Goal: Transaction & Acquisition: Purchase product/service

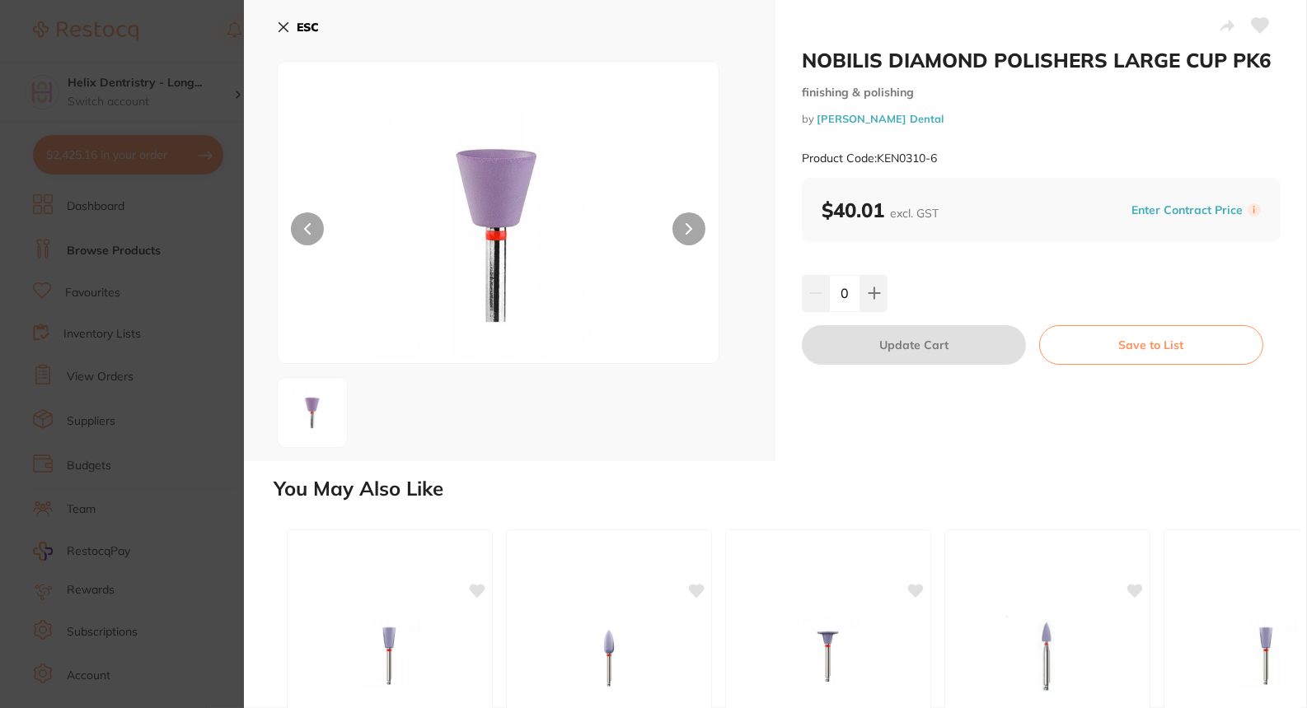
click at [287, 22] on button "ESC" at bounding box center [298, 27] width 42 height 28
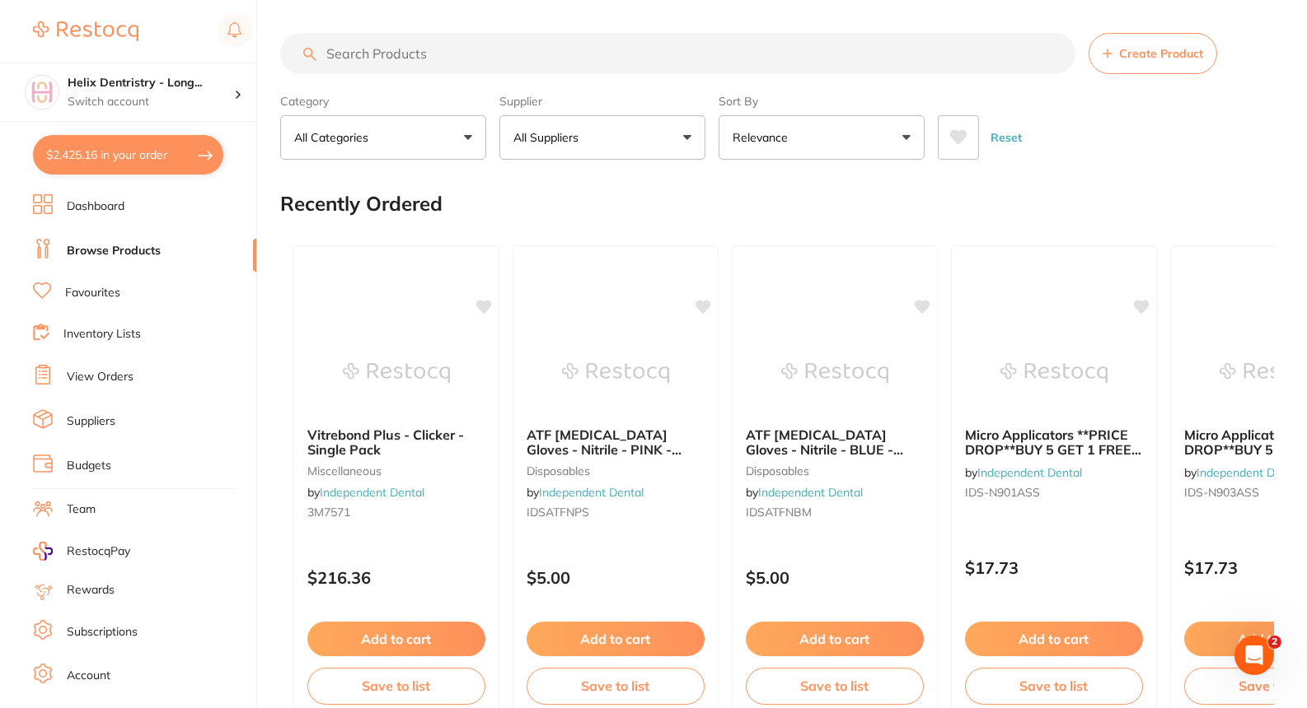
click at [381, 68] on input "search" at bounding box center [677, 53] width 795 height 41
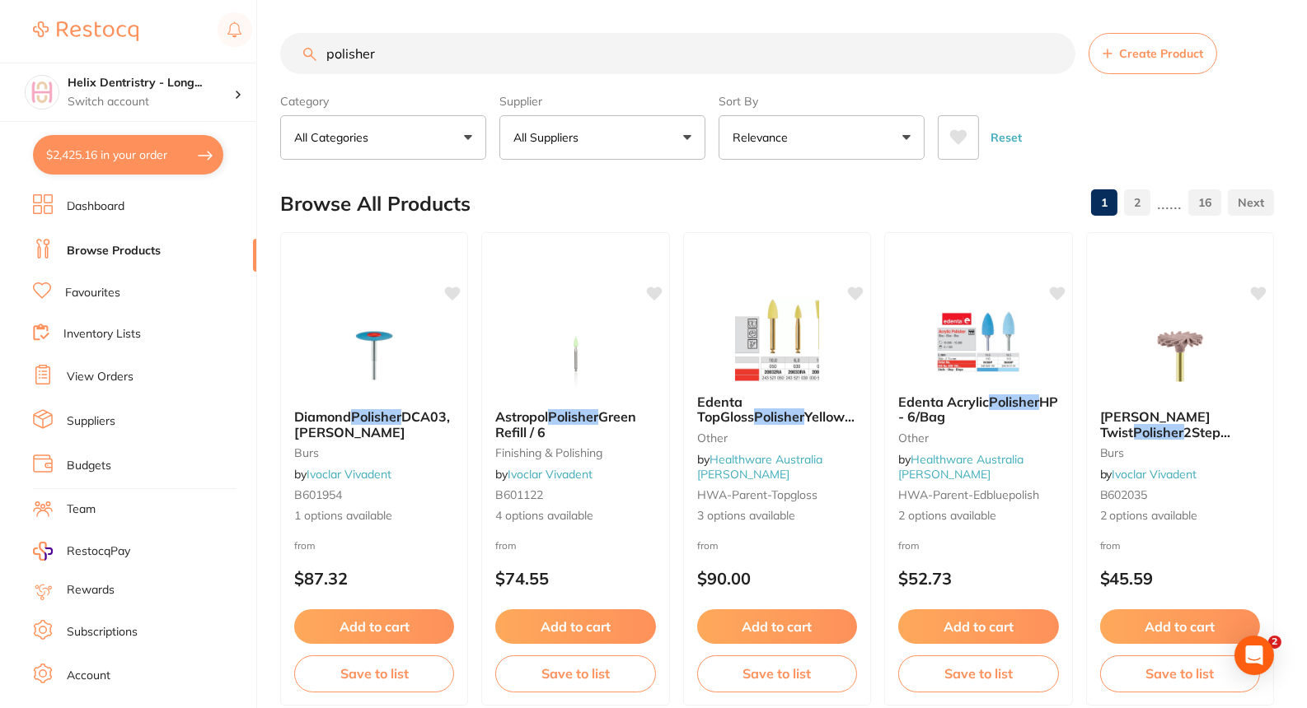
click at [427, 52] on input "polisher" at bounding box center [677, 53] width 795 height 41
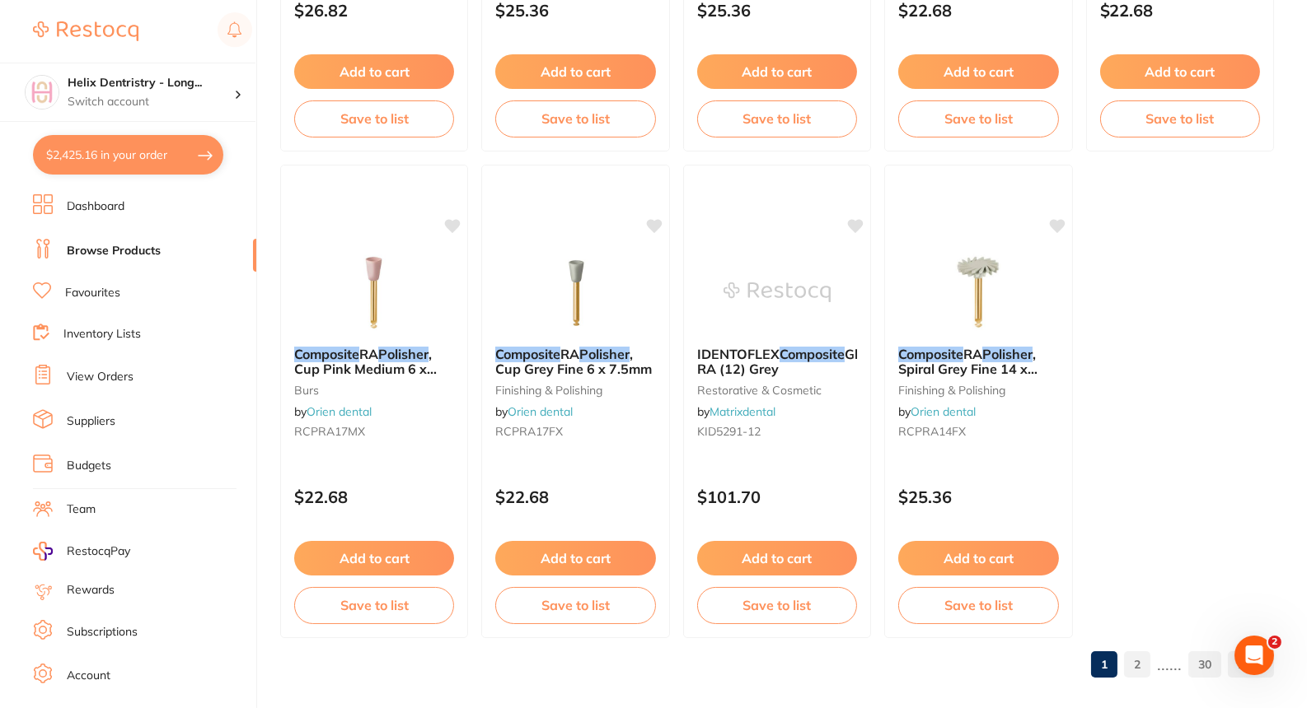
scroll to position [4951, 0]
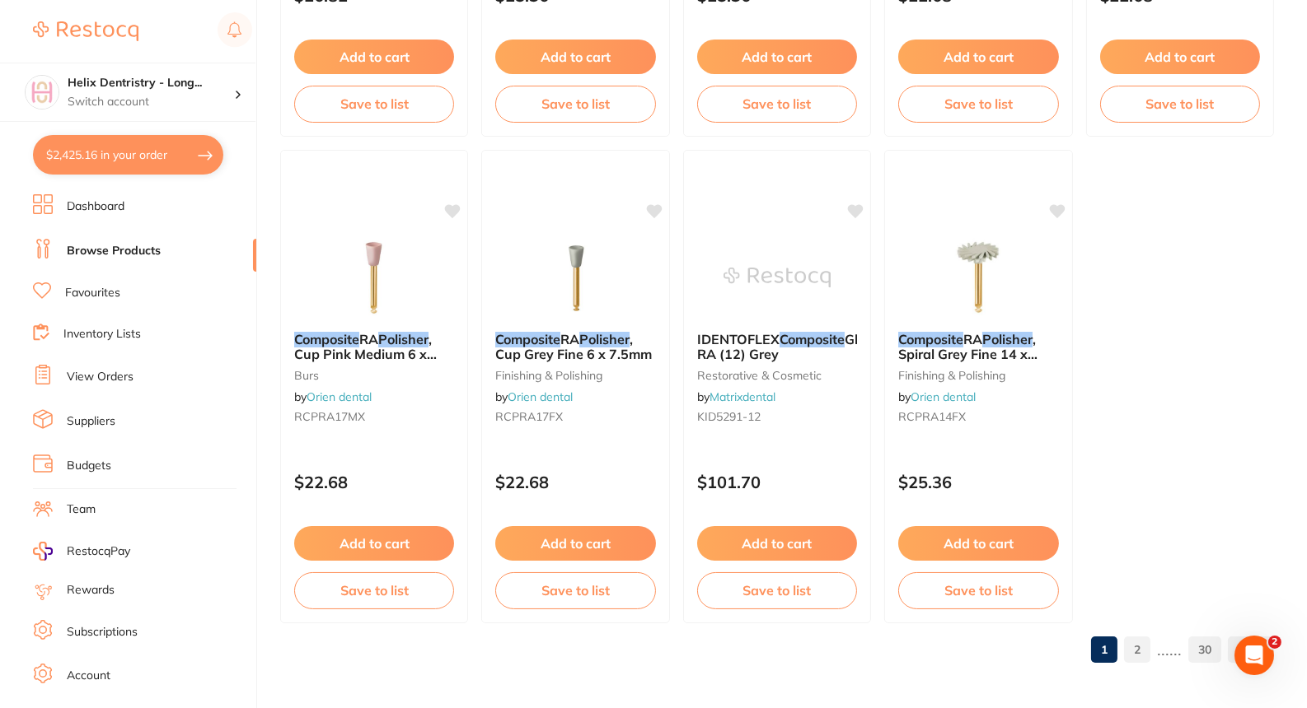
click at [1143, 636] on link "2" at bounding box center [1137, 650] width 26 height 33
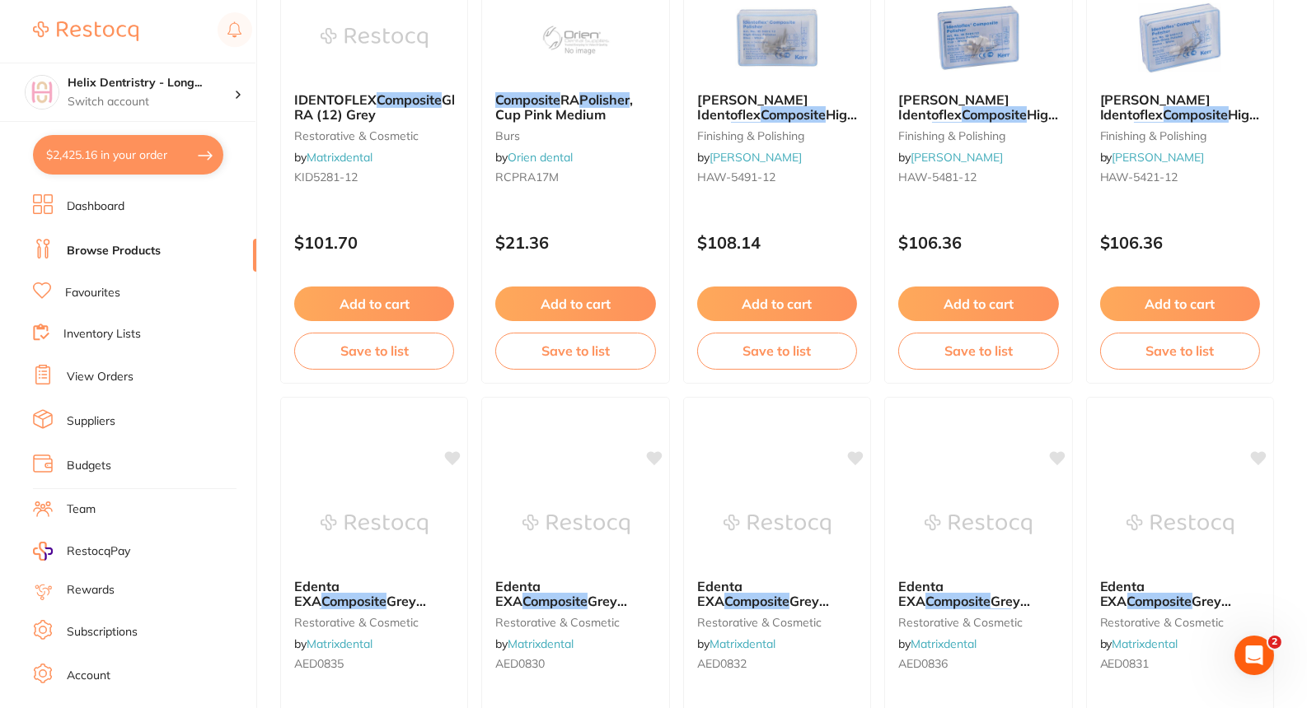
scroll to position [0, 0]
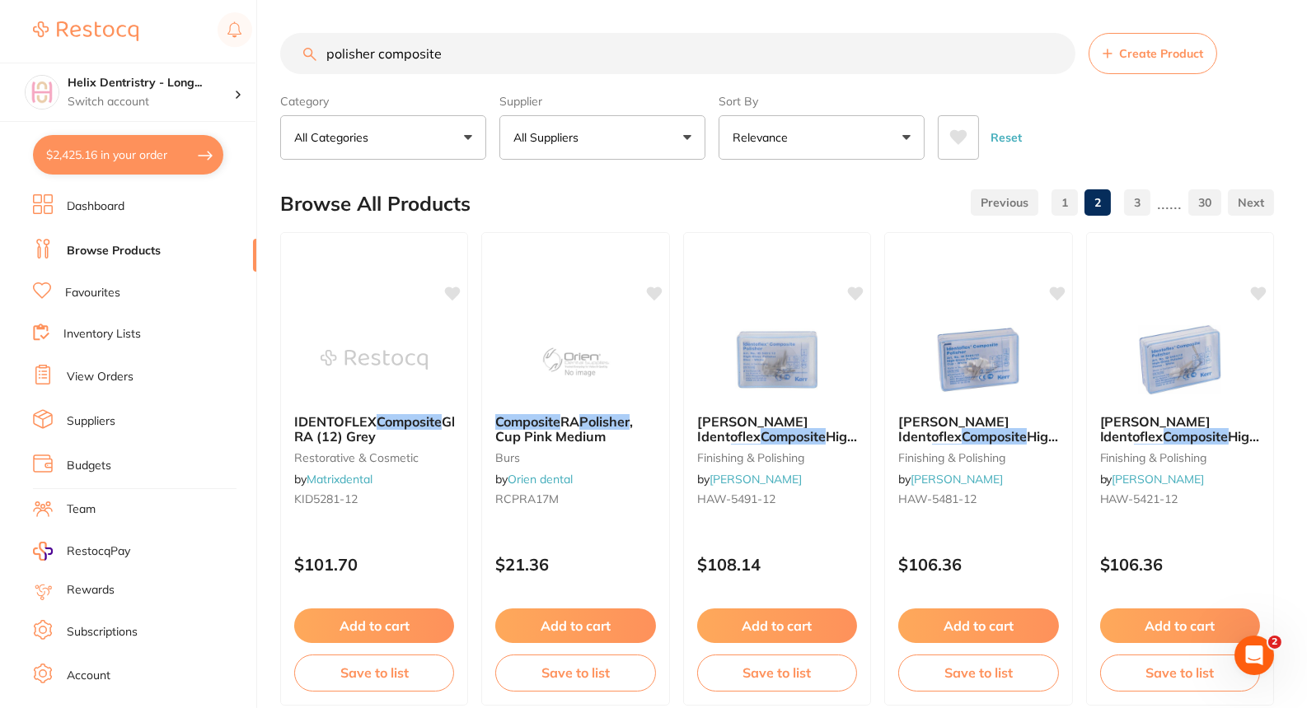
click at [414, 133] on button "All Categories" at bounding box center [383, 137] width 206 height 44
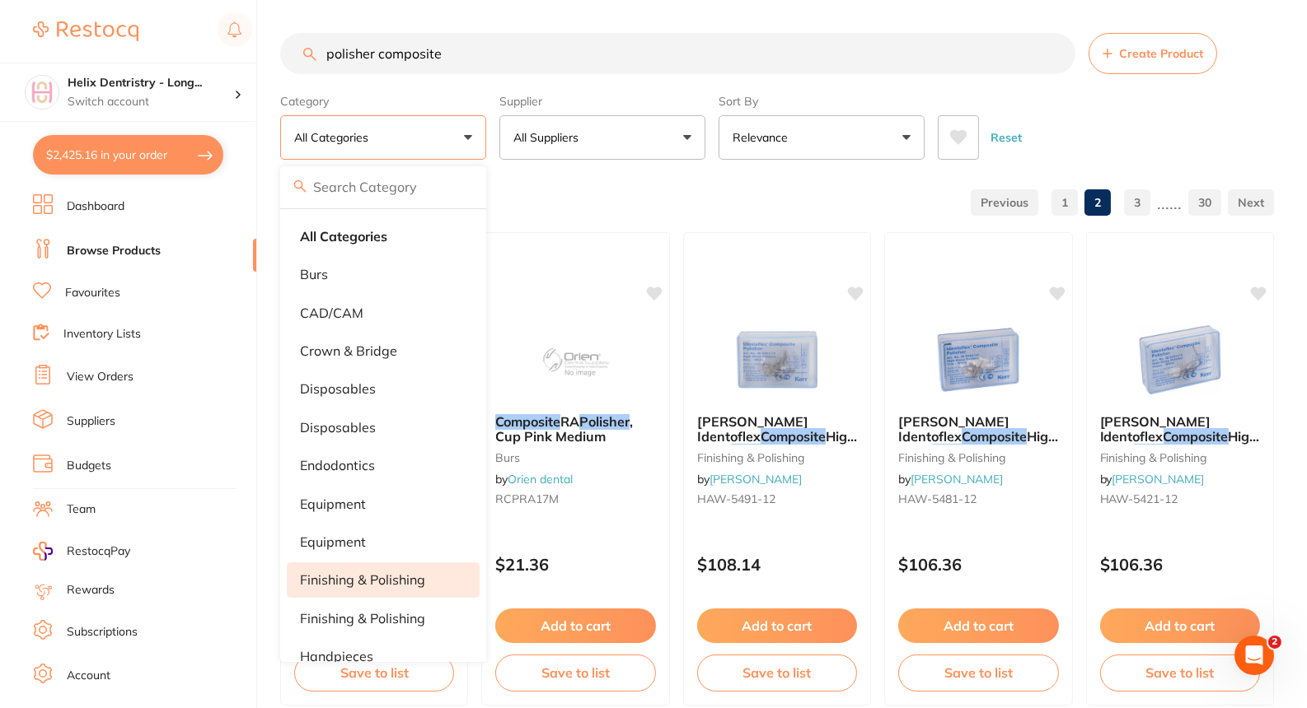
click at [348, 584] on p "finishing & polishing" at bounding box center [362, 580] width 125 height 15
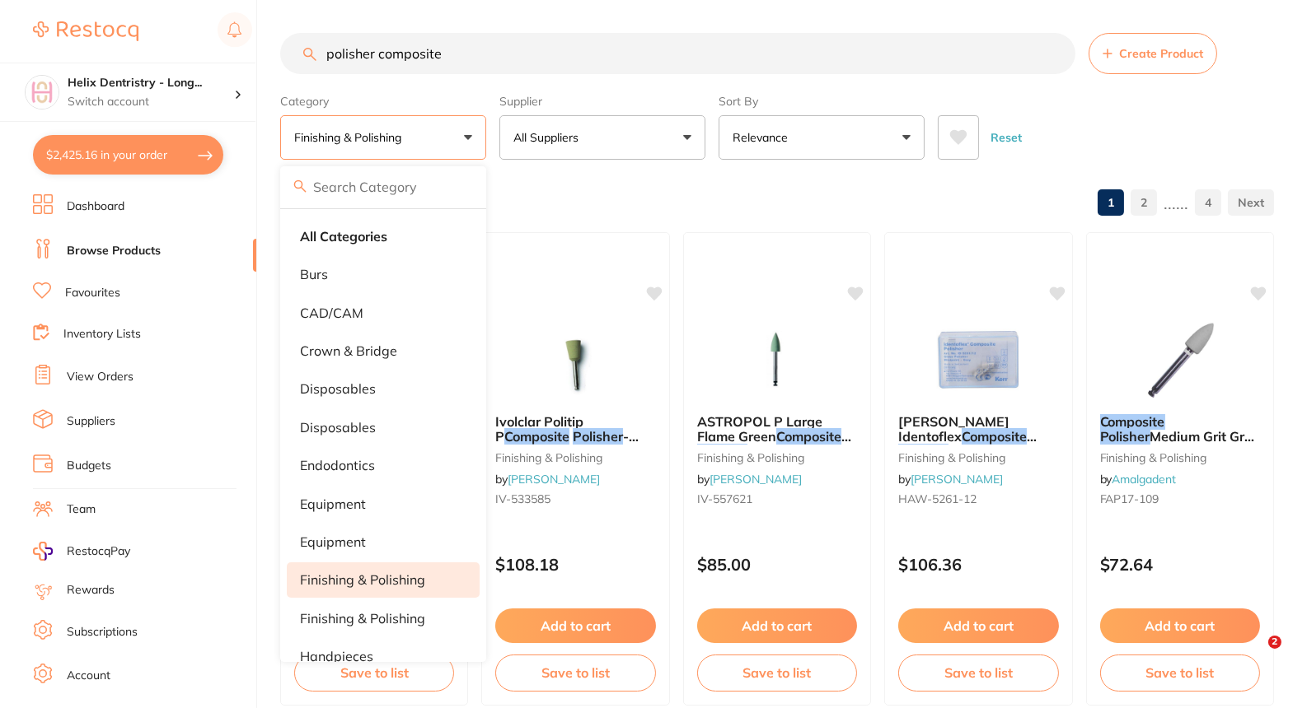
click at [1051, 125] on div "Reset" at bounding box center [1099, 131] width 323 height 58
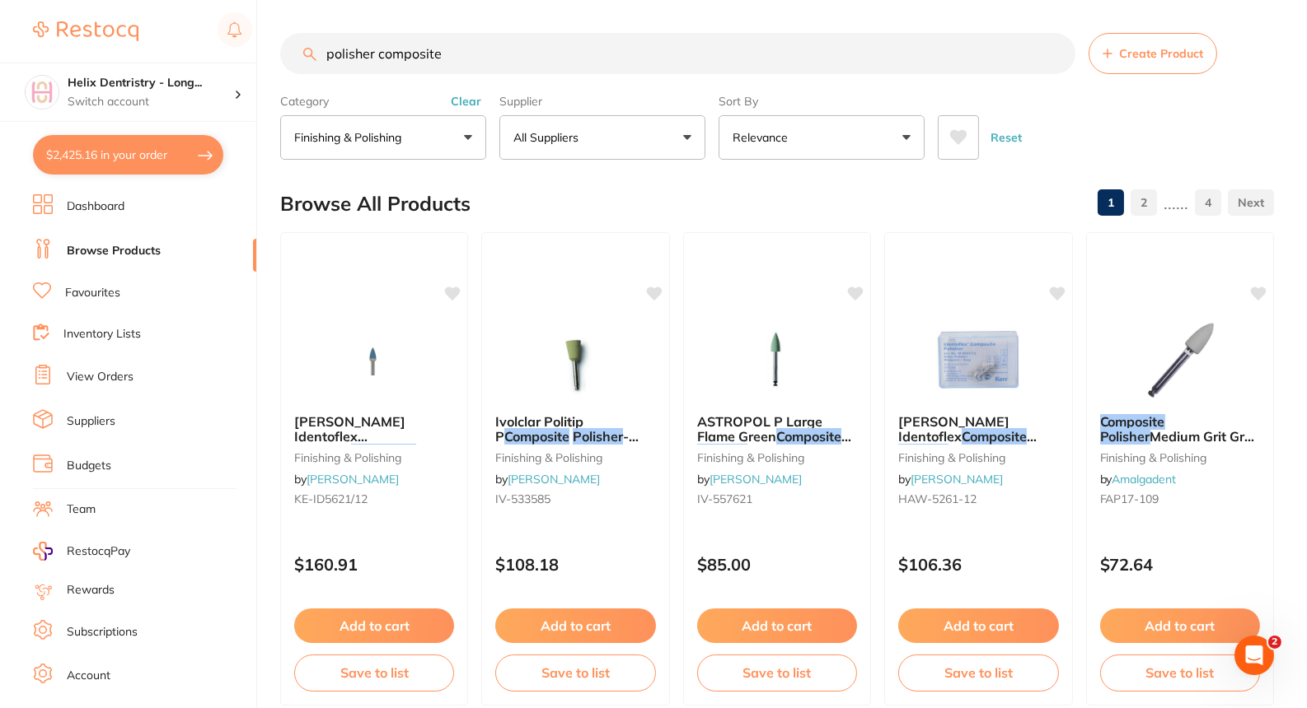
click at [636, 59] on input "polisher composite" at bounding box center [677, 53] width 795 height 41
type input "[PERSON_NAME] identoflex"
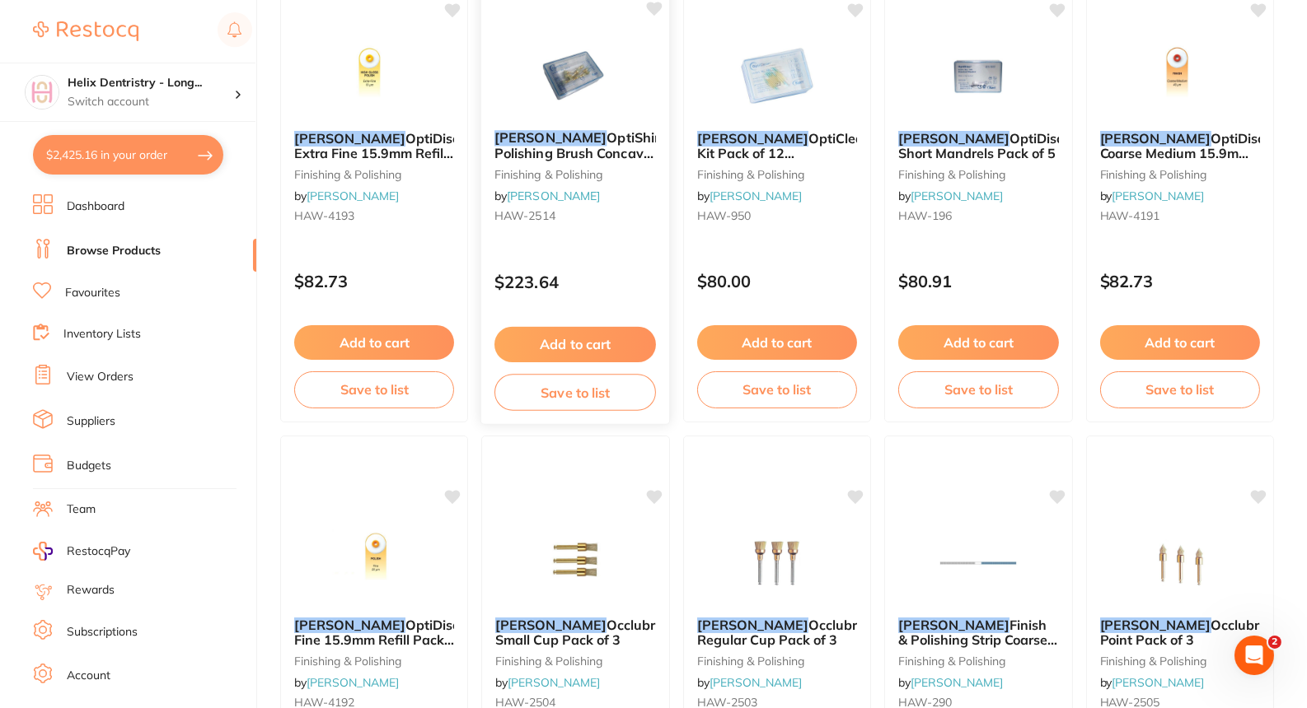
scroll to position [2146, 0]
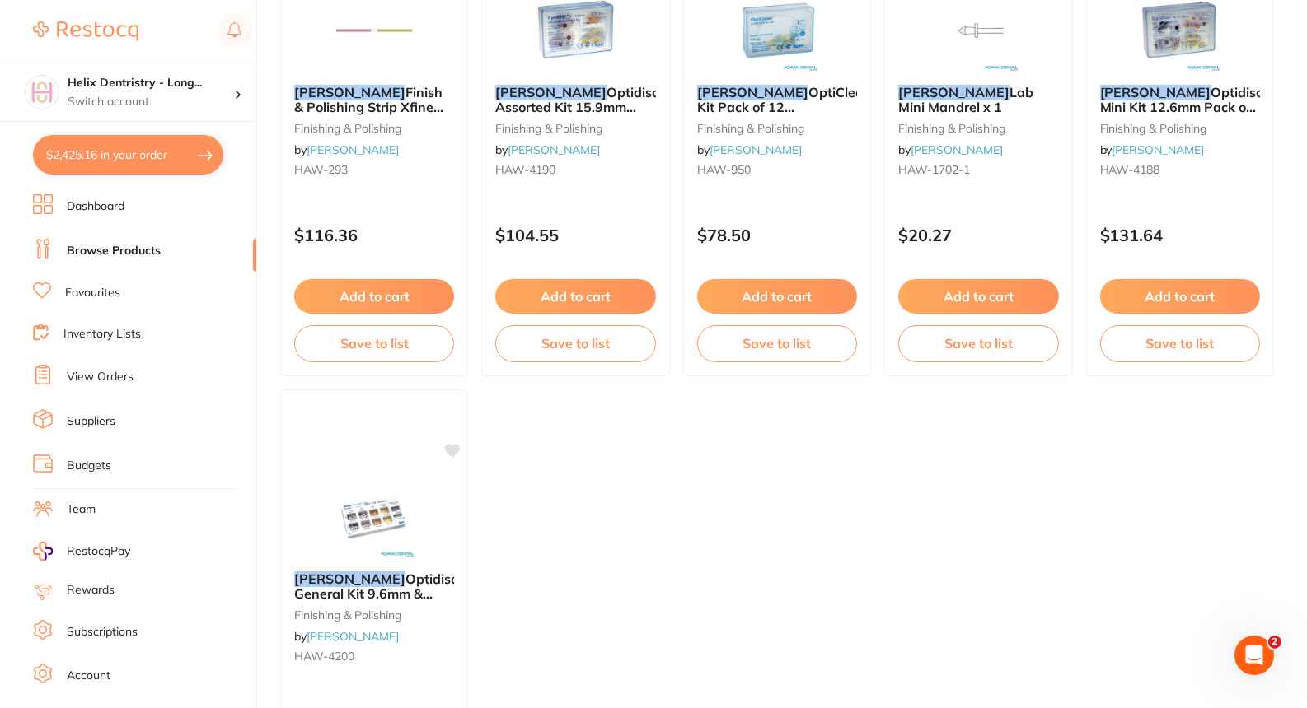
scroll to position [3490, 0]
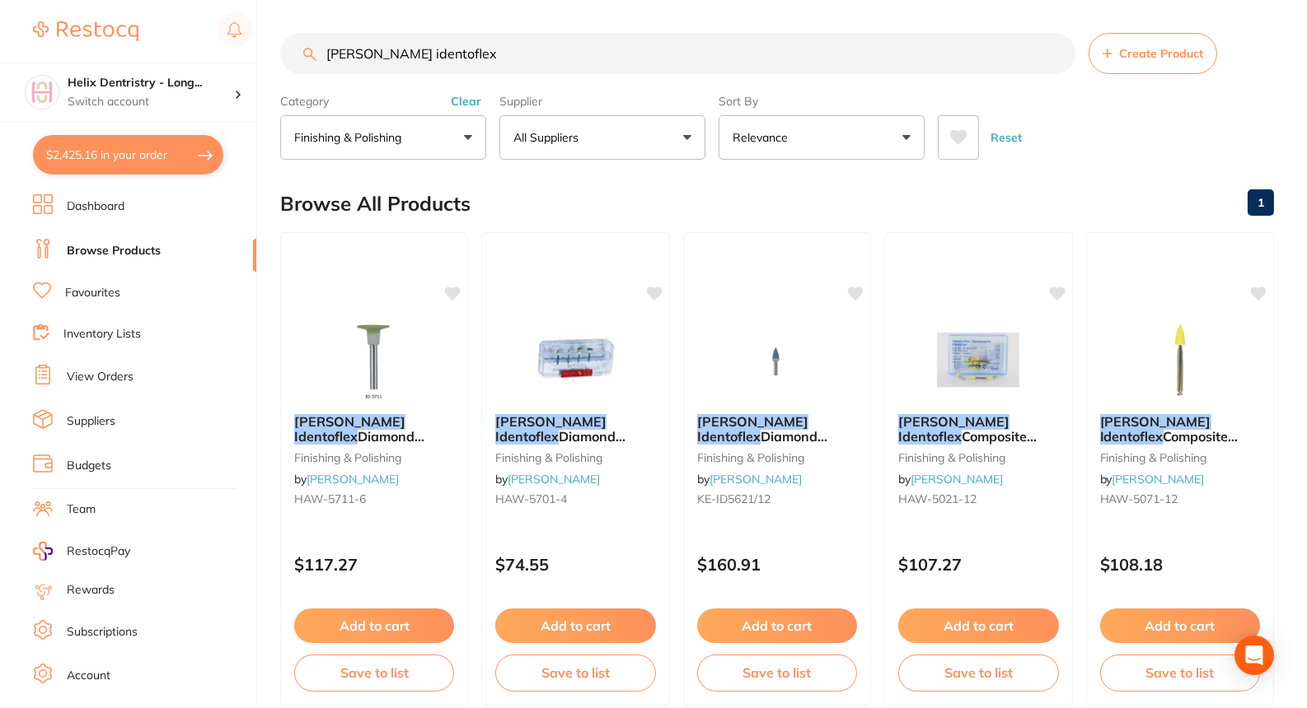
click at [330, 153] on button "finishing & polishing" at bounding box center [383, 137] width 206 height 44
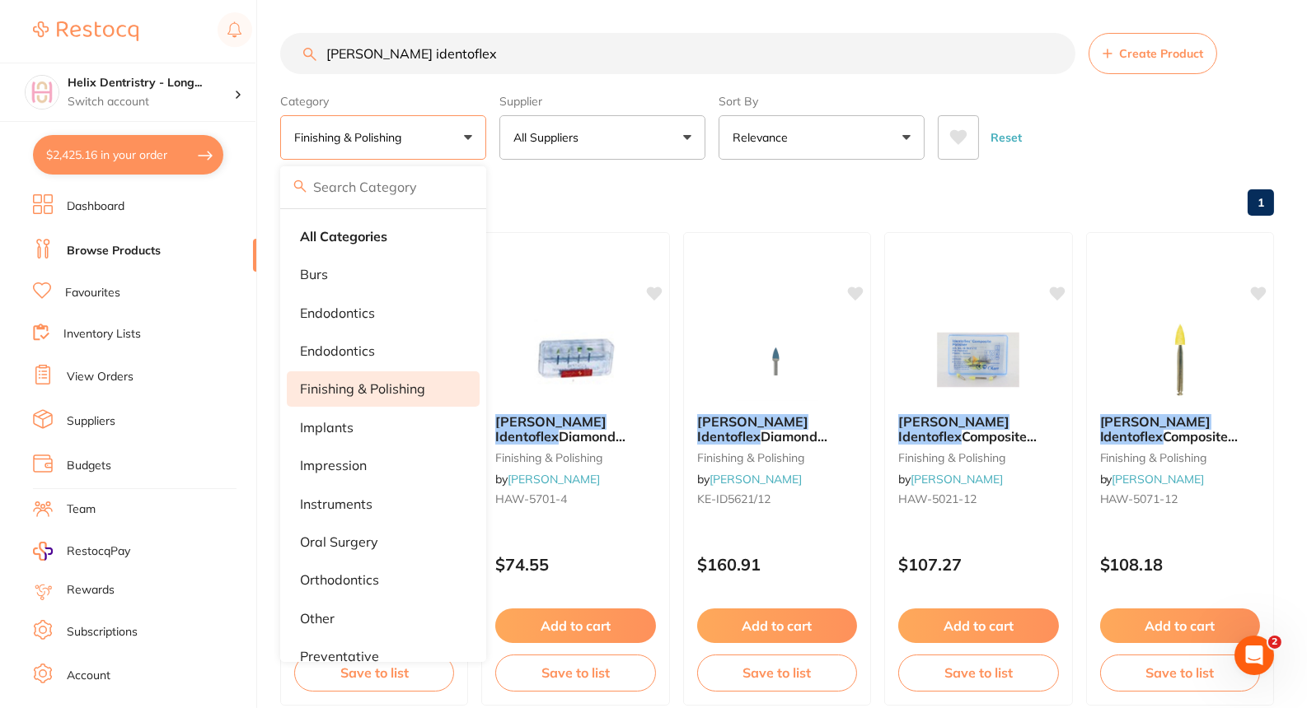
scroll to position [191, 0]
click at [364, 78] on section "[PERSON_NAME] identoflex Create Product Category finishing & polishing All Cate…" at bounding box center [777, 96] width 994 height 127
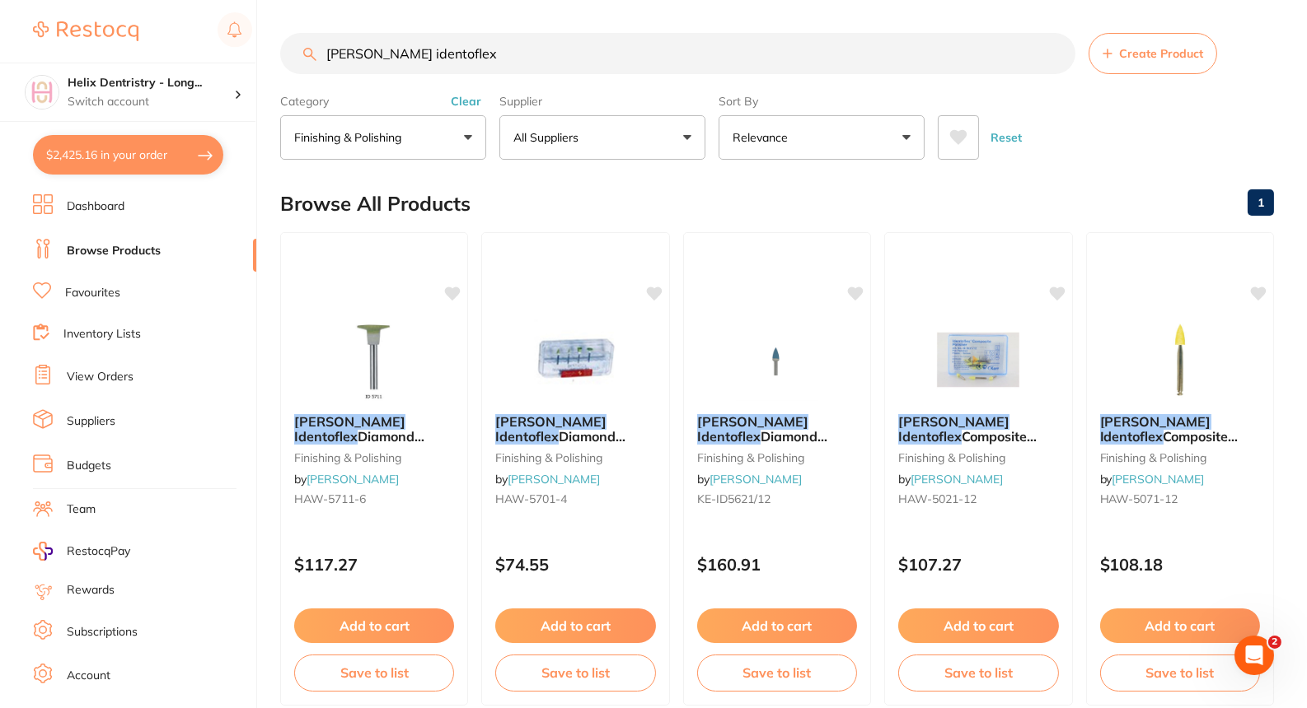
click at [470, 63] on input "[PERSON_NAME] identoflex" at bounding box center [677, 53] width 795 height 41
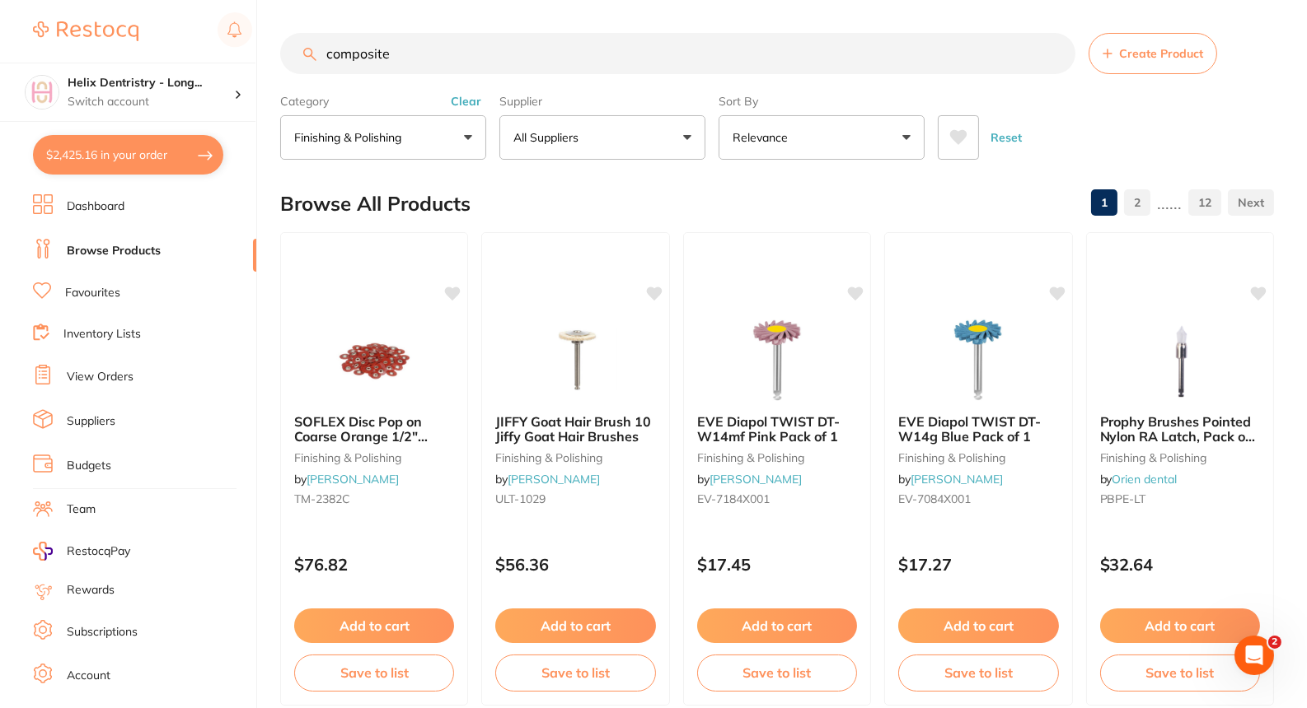
type input "composite"
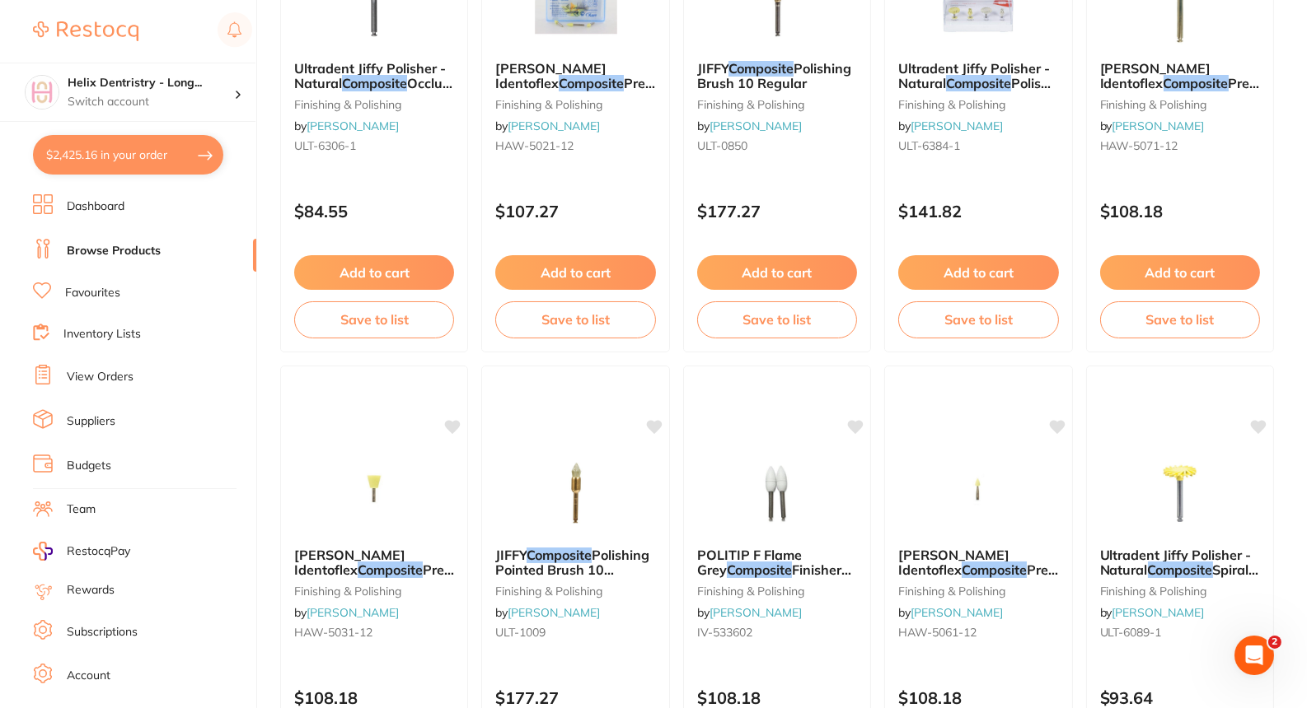
scroll to position [844, 0]
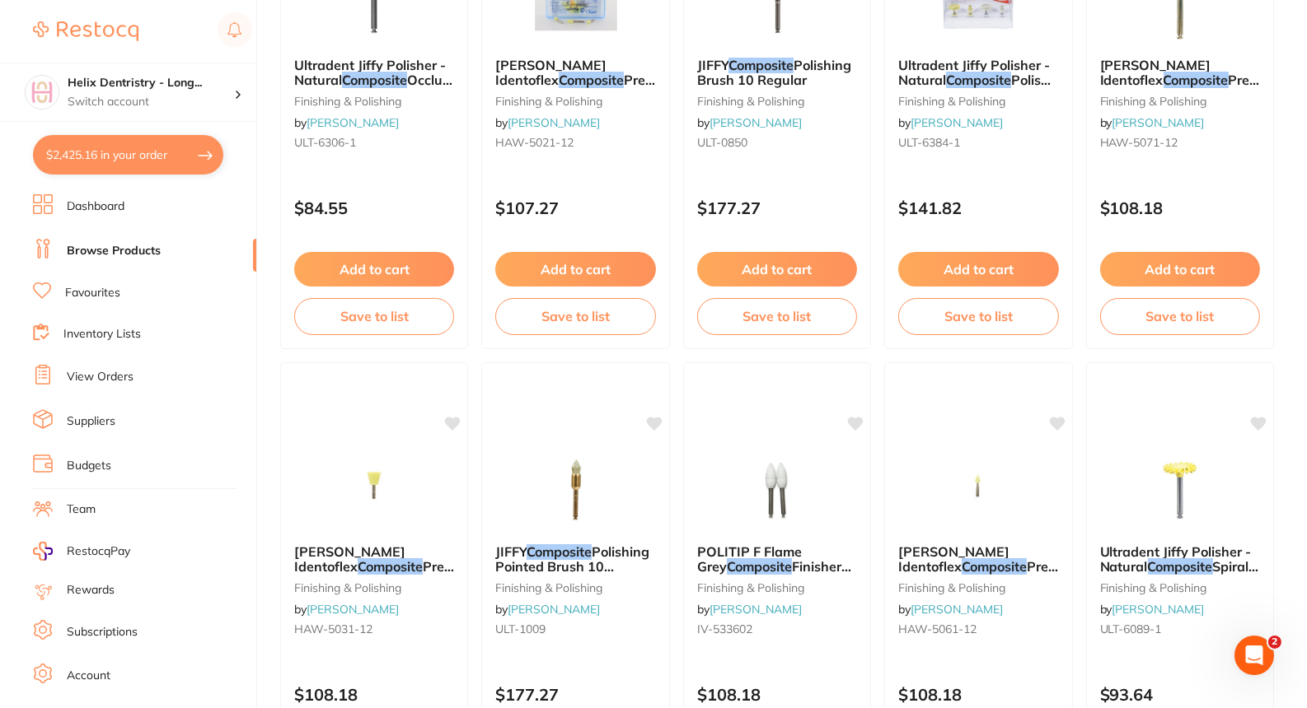
click at [332, 295] on div "Add to cart Save to list" at bounding box center [374, 294] width 186 height 110
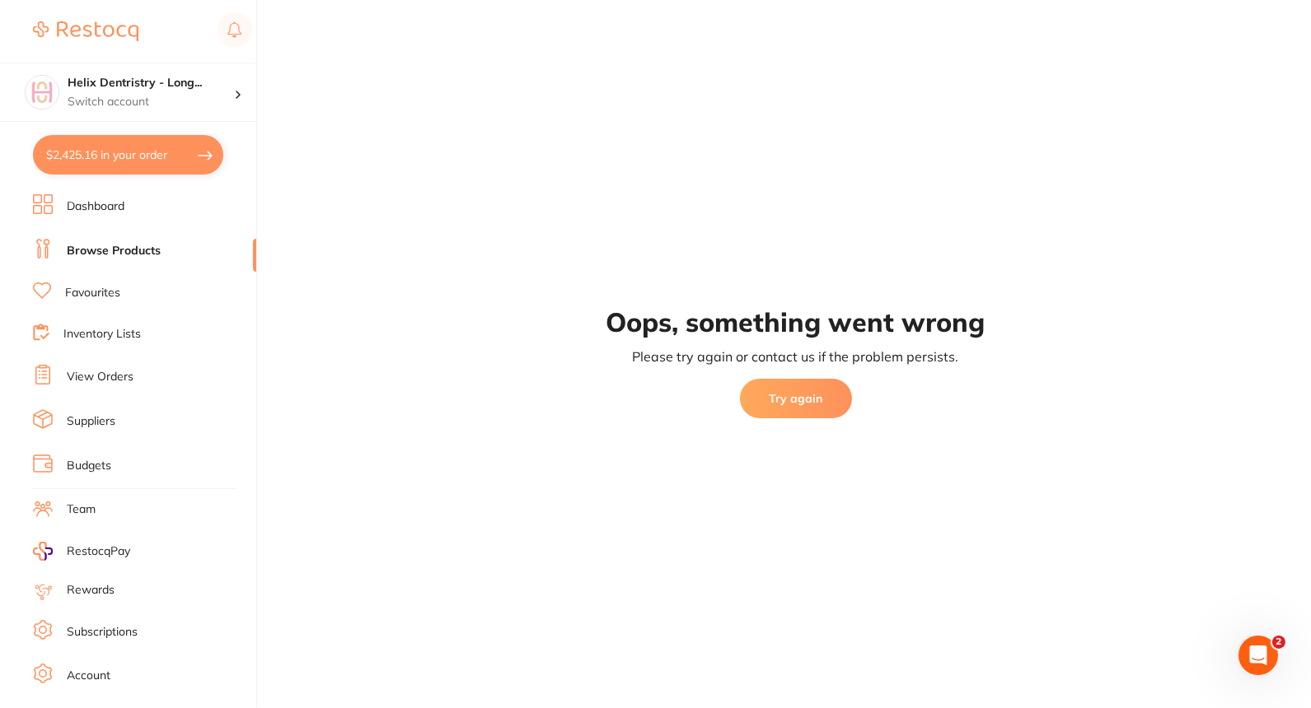
click at [811, 394] on button "Try again" at bounding box center [796, 399] width 112 height 40
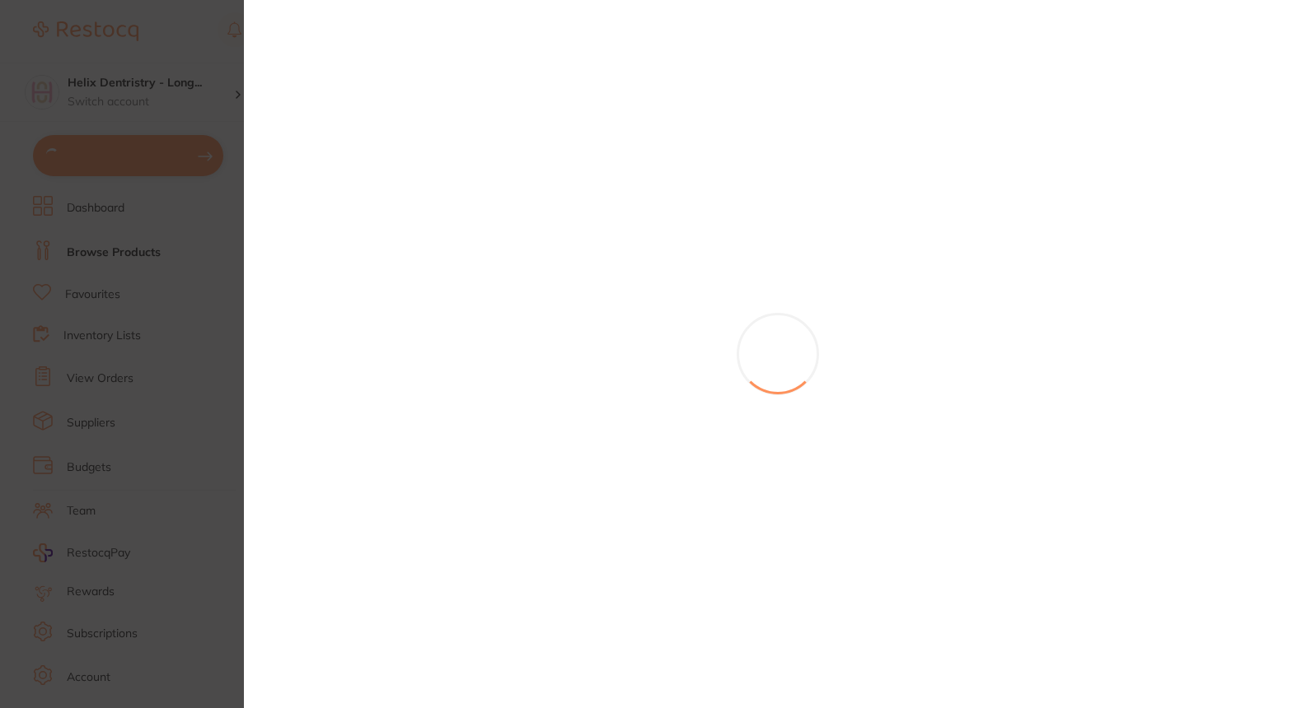
click at [283, 27] on div at bounding box center [777, 354] width 1067 height 708
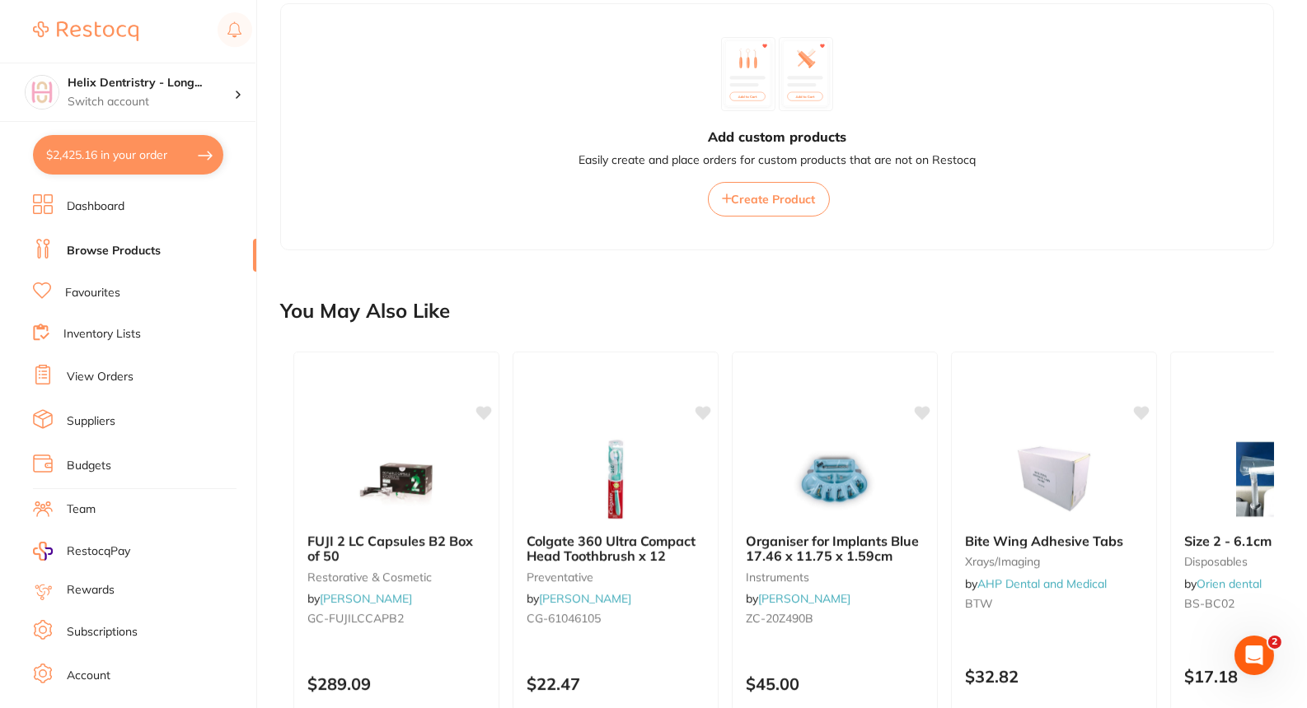
click at [117, 245] on link "Browse Products" at bounding box center [114, 251] width 94 height 16
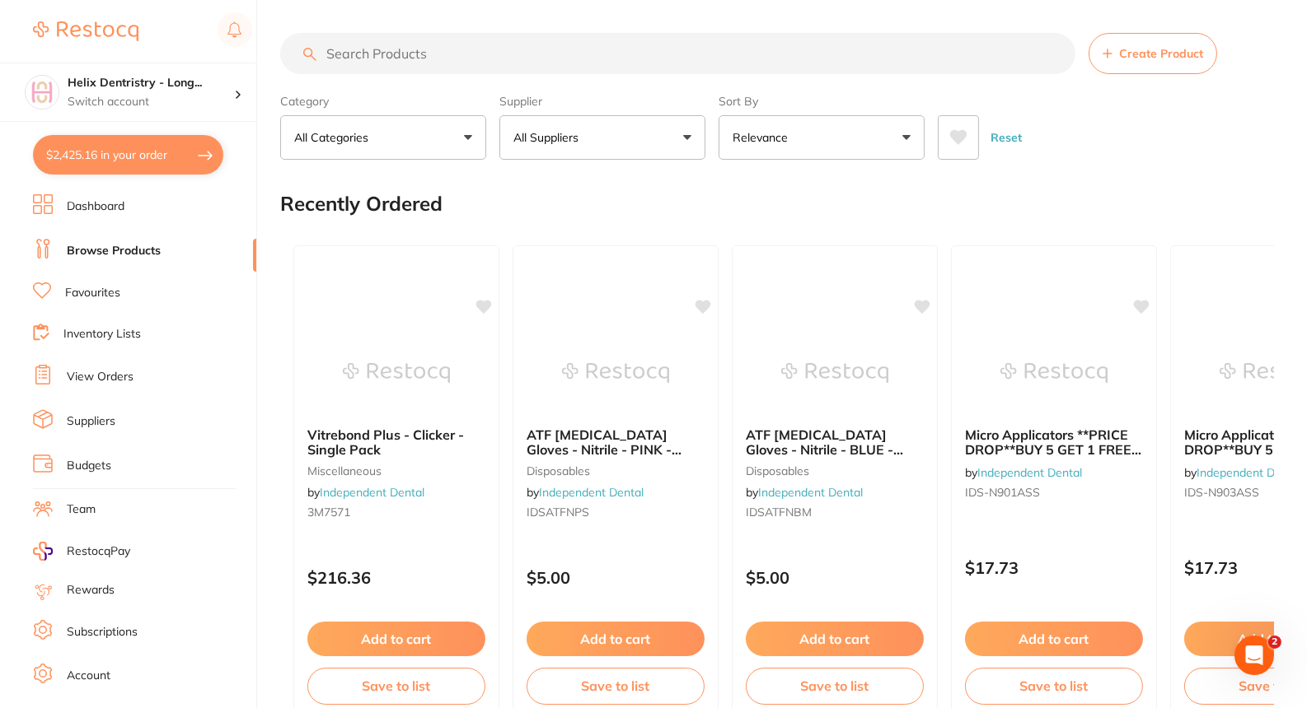
click at [362, 58] on input "search" at bounding box center [677, 53] width 795 height 41
click at [386, 129] on button "All Categories" at bounding box center [383, 137] width 206 height 44
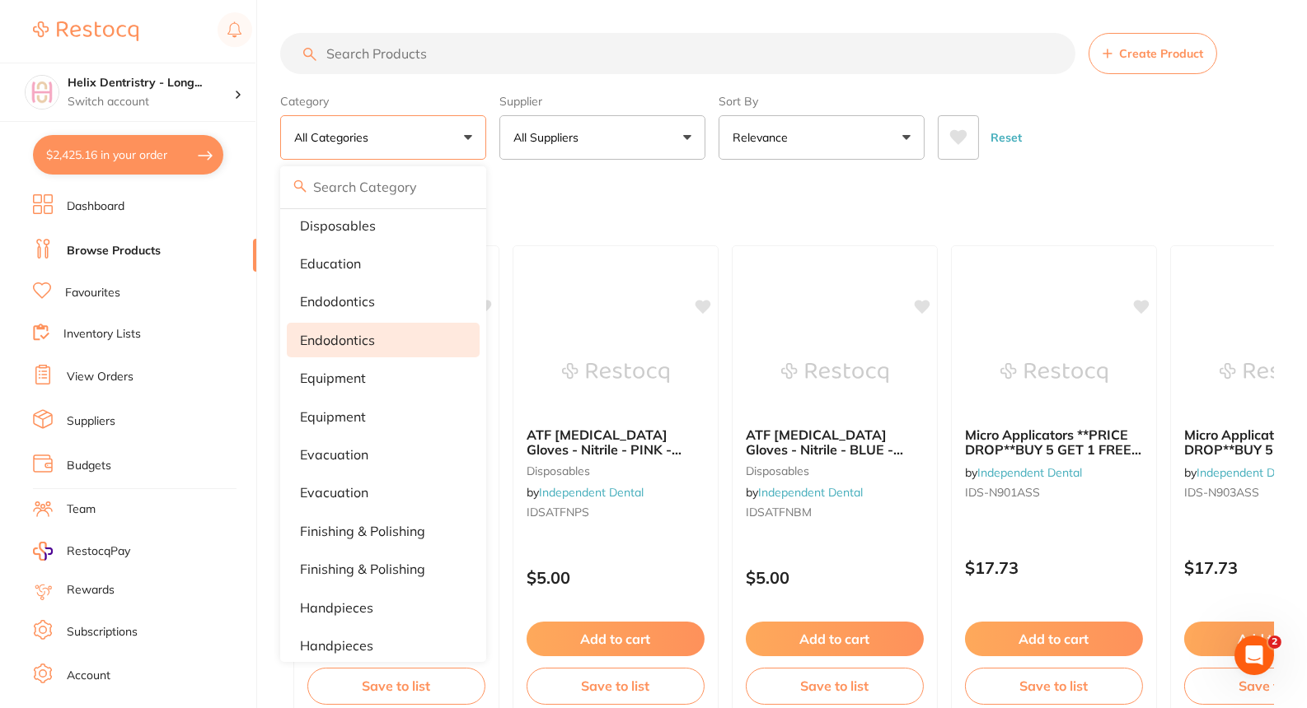
scroll to position [395, 0]
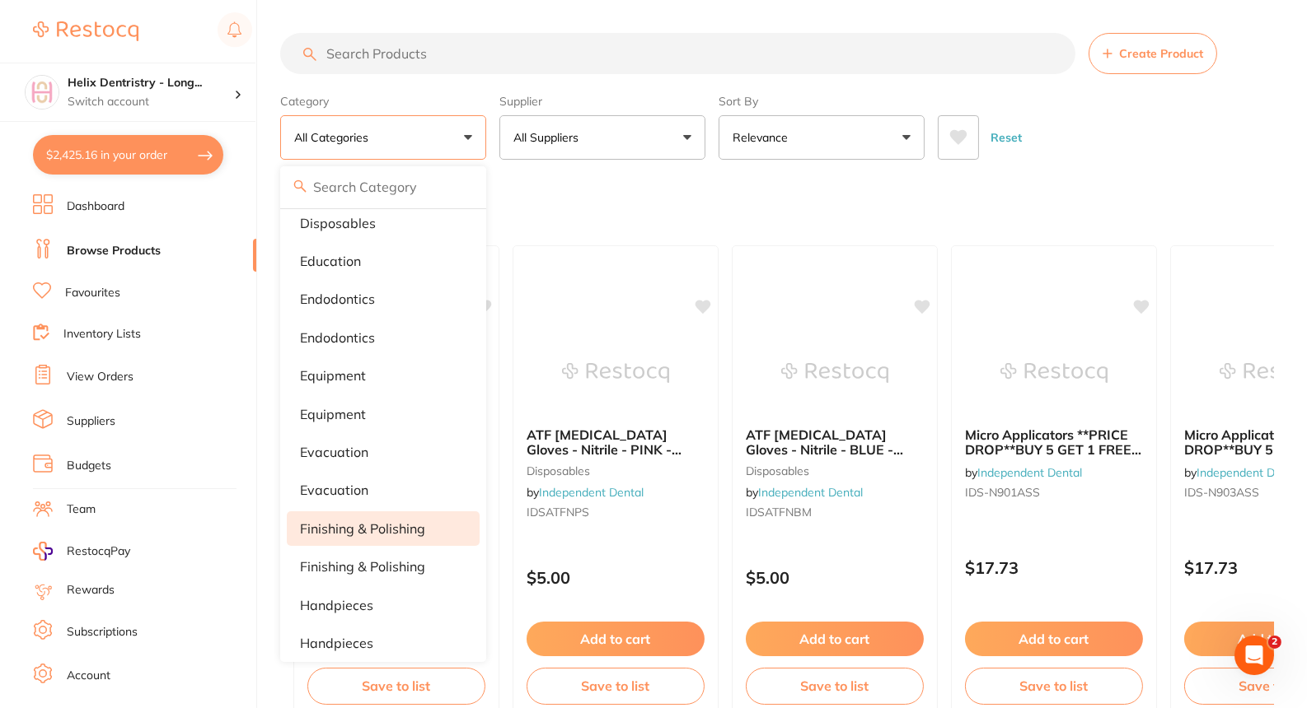
click at [353, 528] on p "finishing & polishing" at bounding box center [362, 528] width 125 height 15
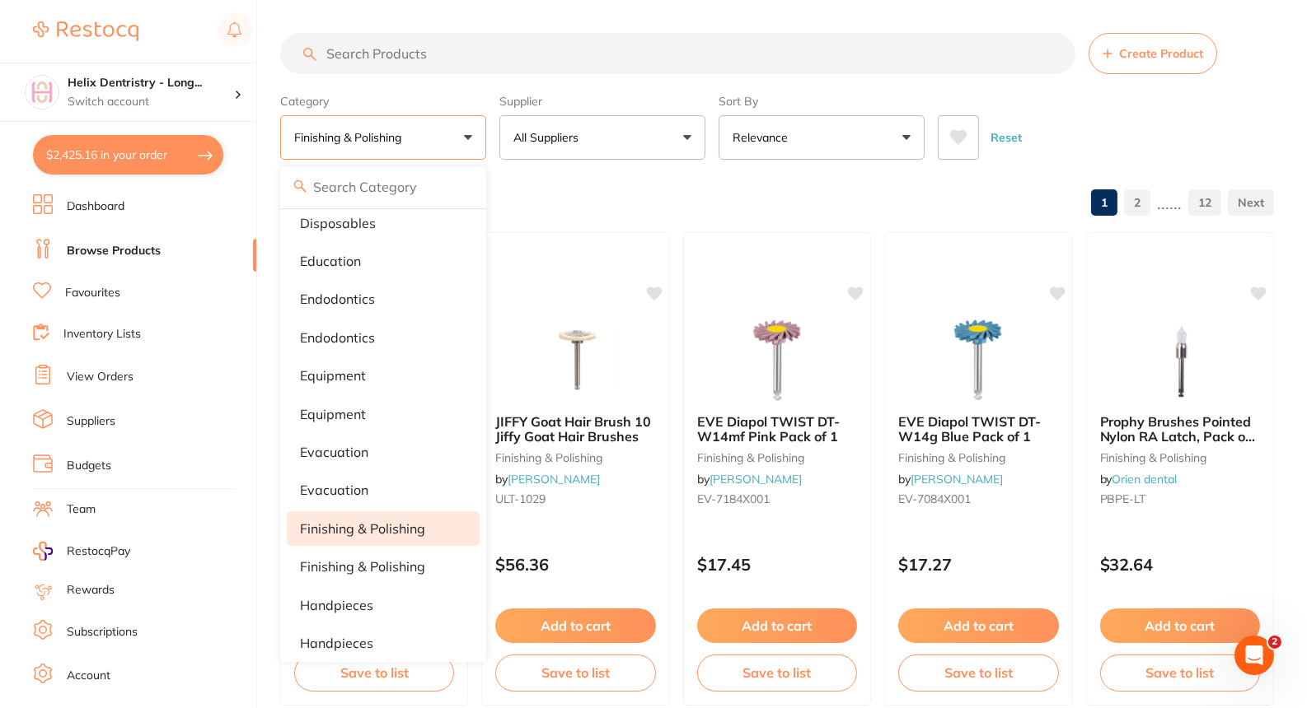
scroll to position [0, 0]
click at [428, 35] on input "search" at bounding box center [677, 53] width 795 height 41
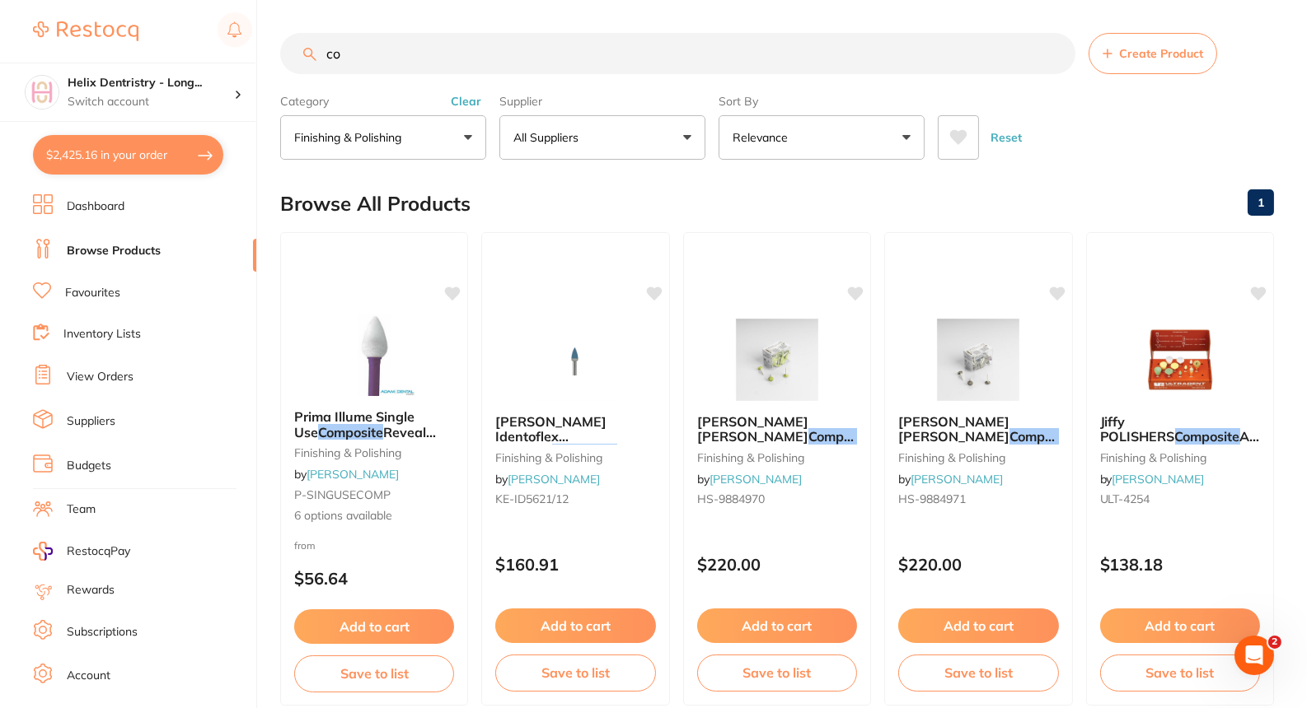
type input "c"
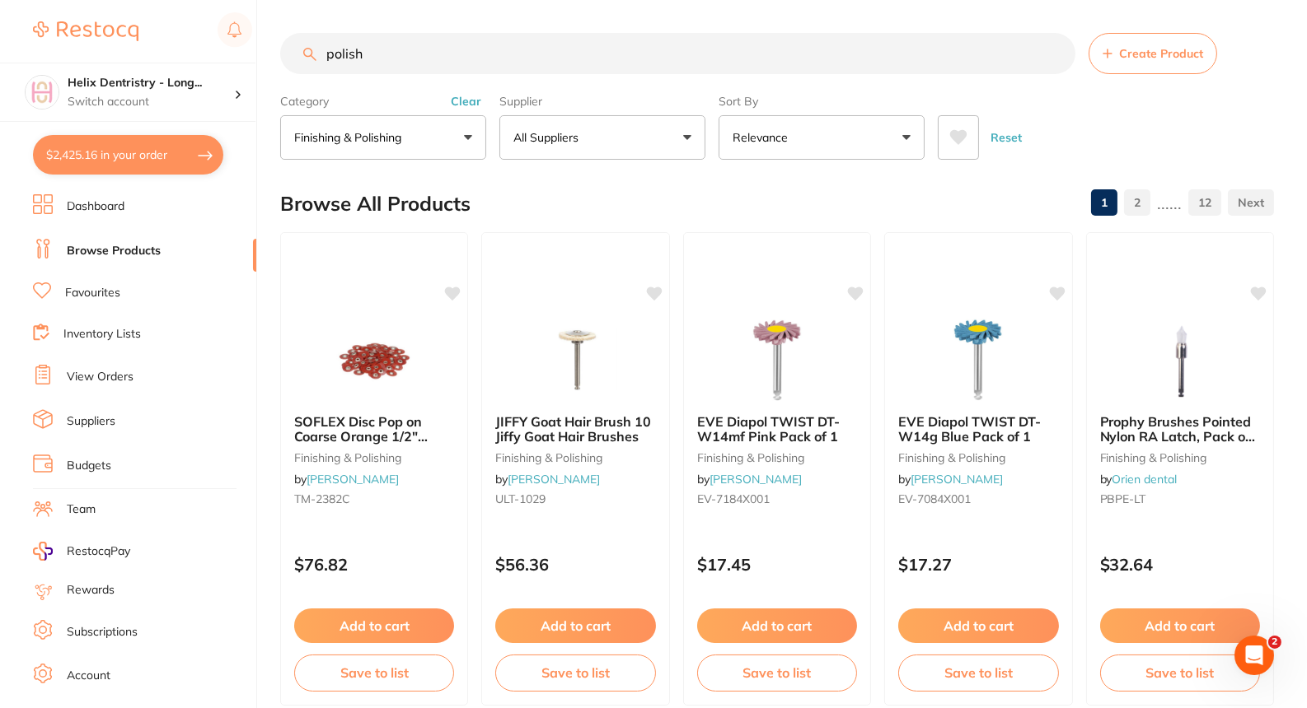
type input "polish"
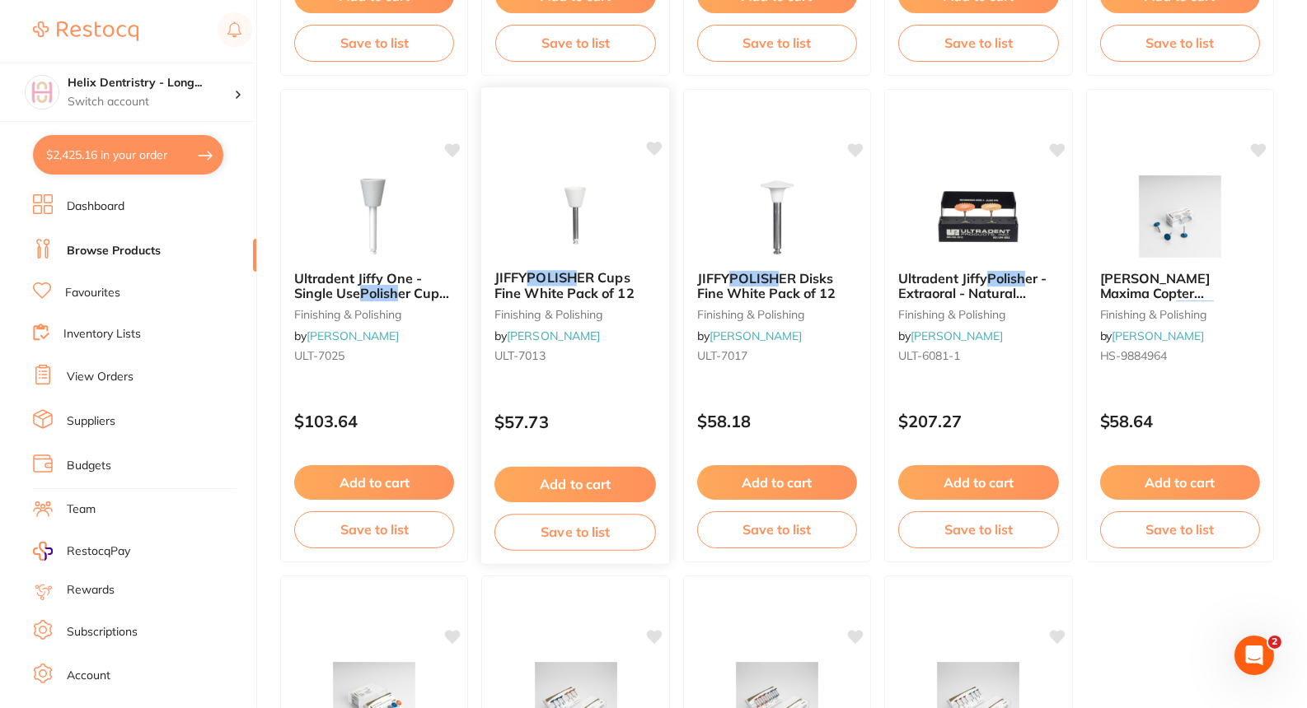
scroll to position [4524, 0]
click at [530, 488] on button "Add to cart" at bounding box center [574, 485] width 161 height 35
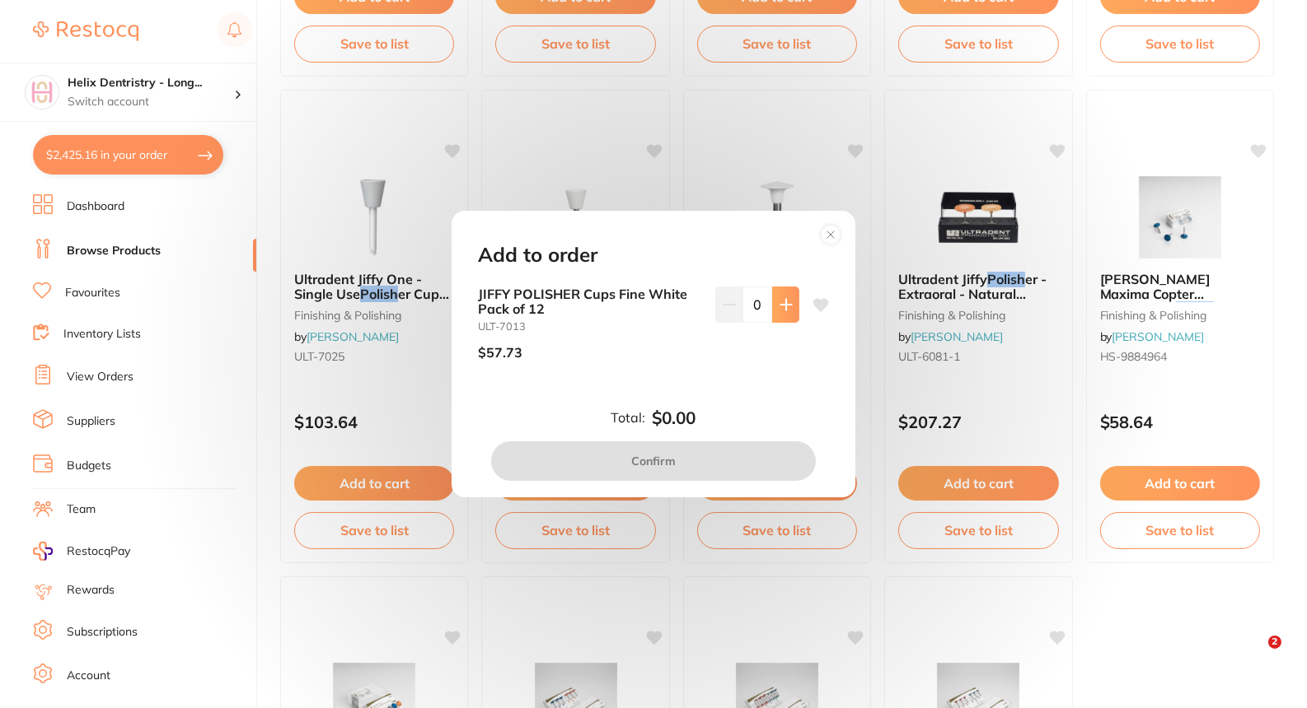
click at [775, 314] on button at bounding box center [785, 305] width 27 height 36
type input "1"
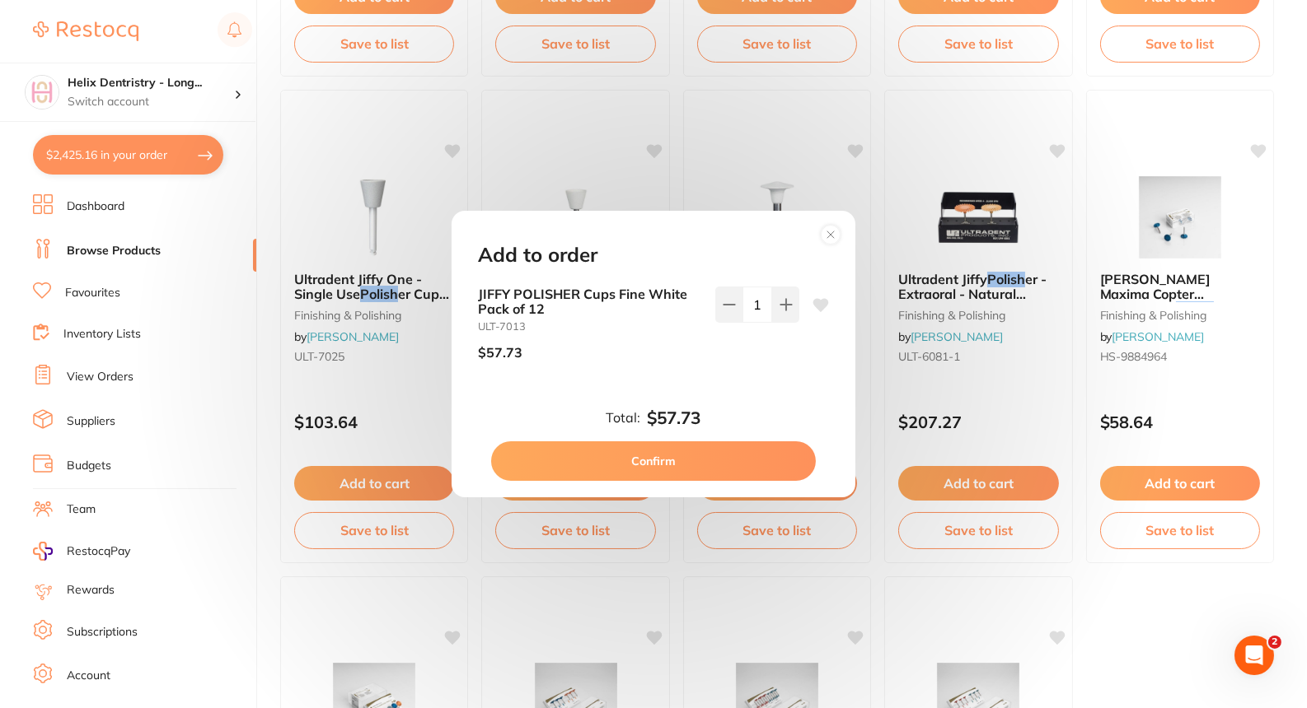
click at [638, 472] on button "Confirm" at bounding box center [653, 462] width 325 height 40
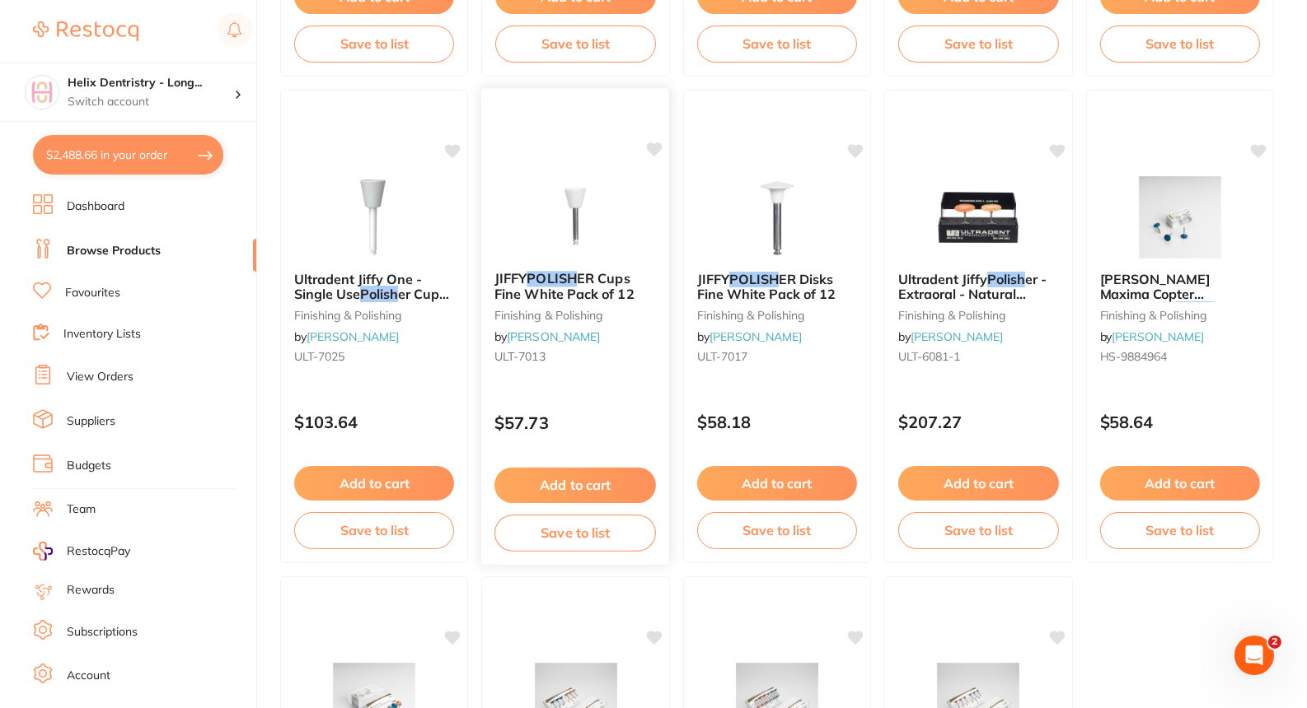
click at [627, 197] on img at bounding box center [575, 216] width 108 height 83
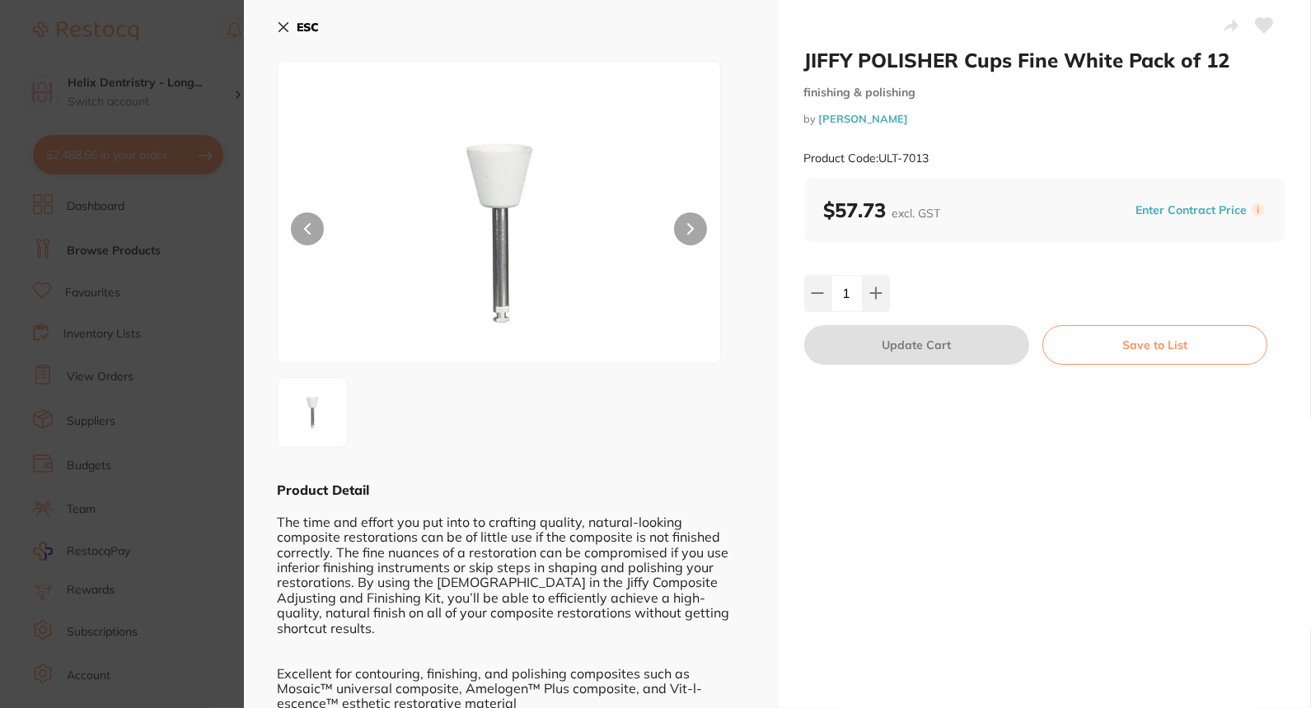
scroll to position [1, 0]
click at [189, 328] on section "JIFFY POLISHER Cups Fine White Pack of 12 finishing & polishing by Henry Schein…" at bounding box center [655, 354] width 1311 height 708
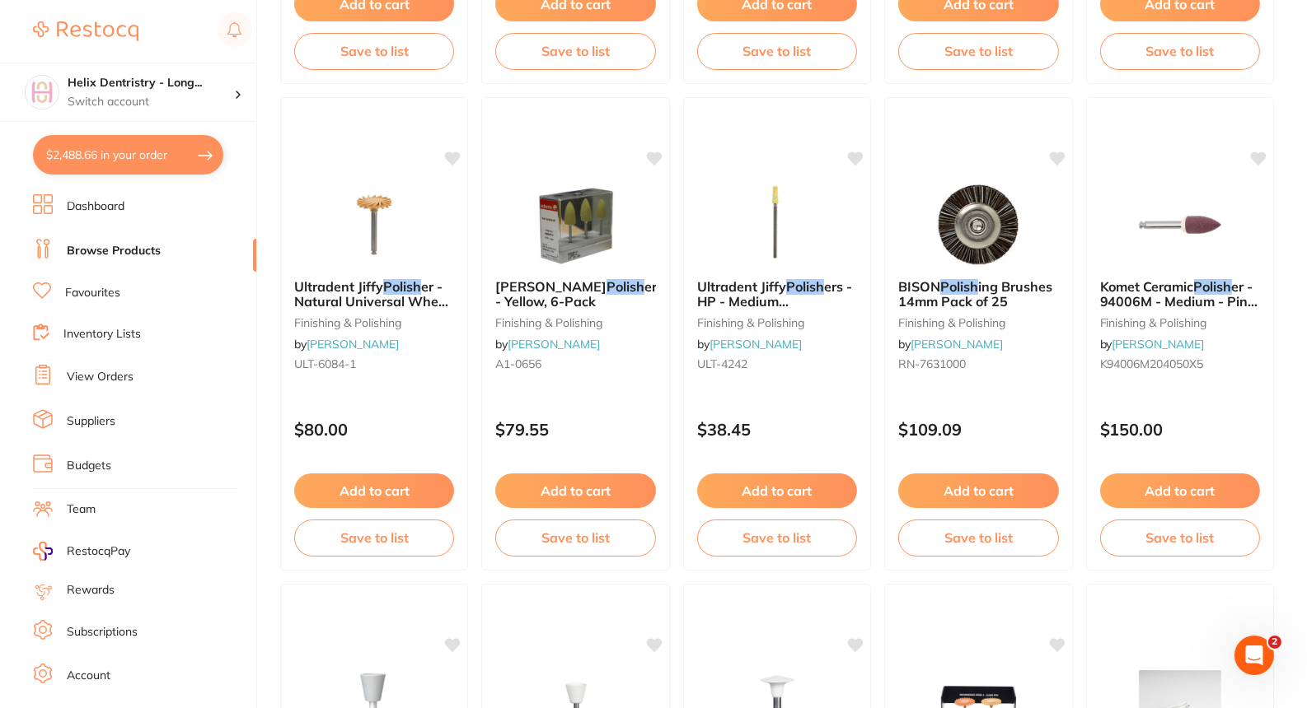
scroll to position [3829, 0]
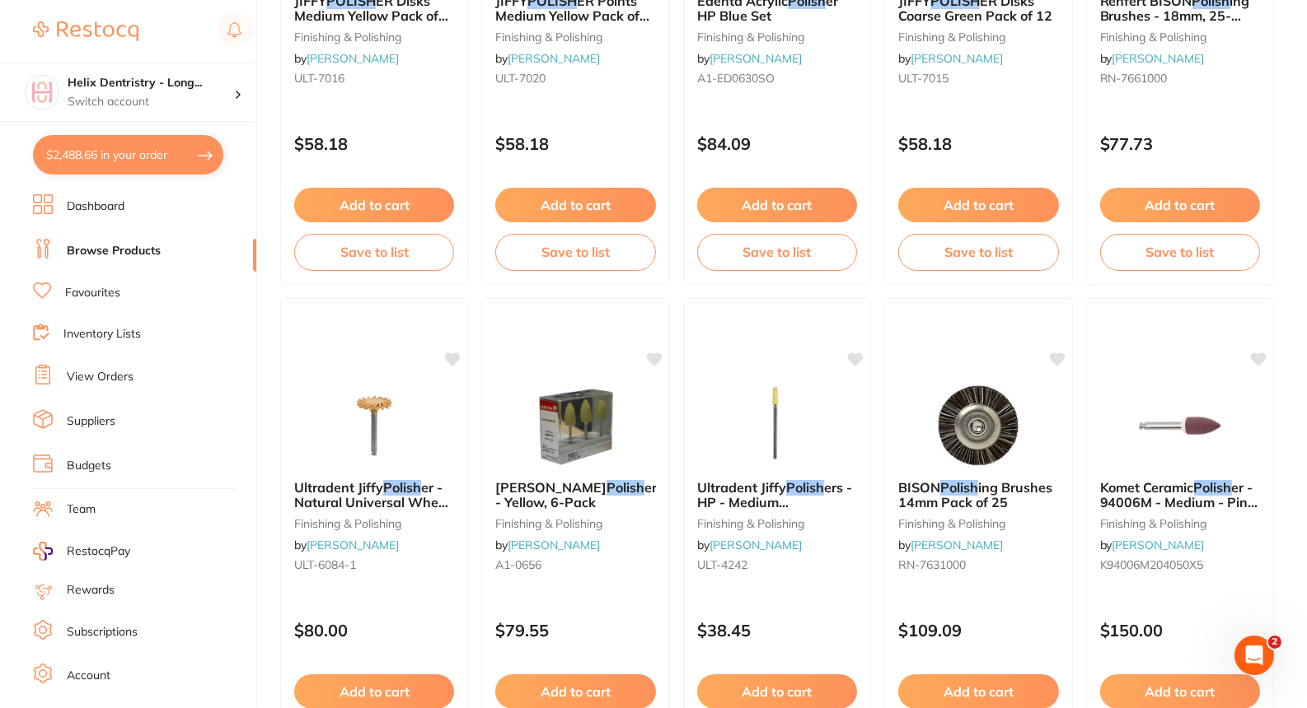
click at [175, 146] on button "$2,488.66 in your order" at bounding box center [128, 155] width 190 height 40
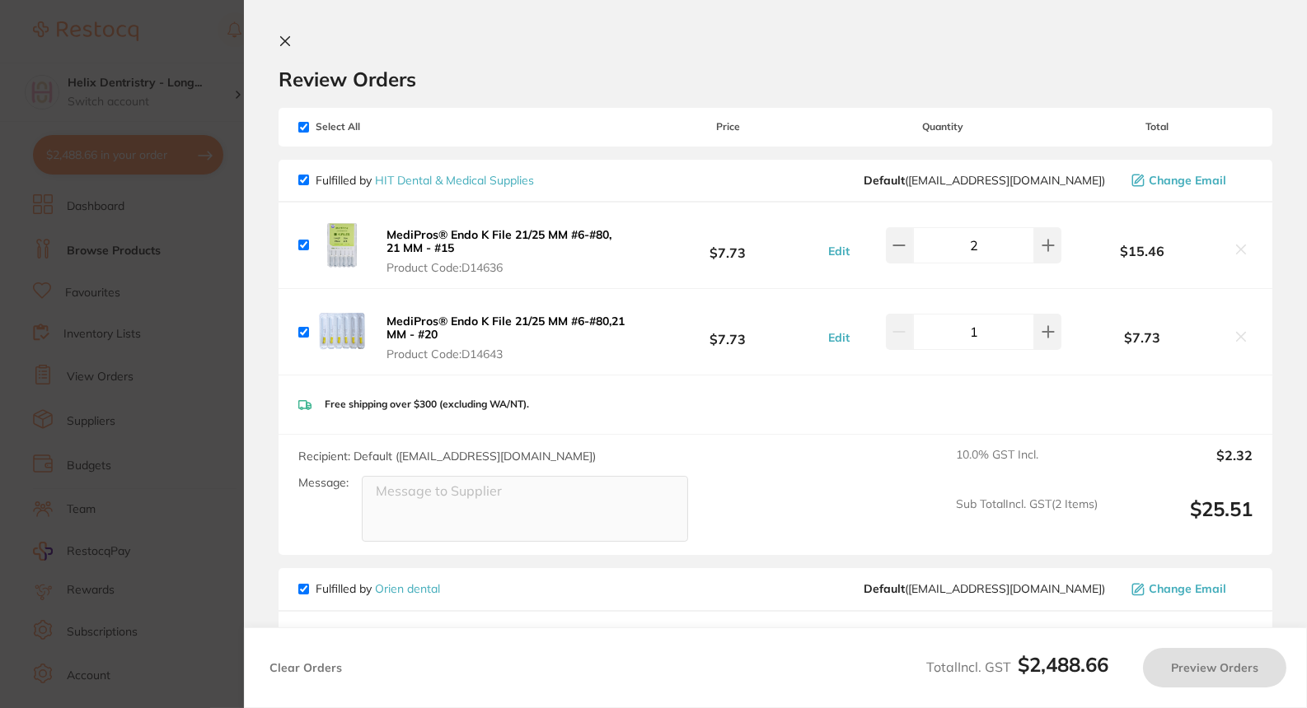
checkbox input "true"
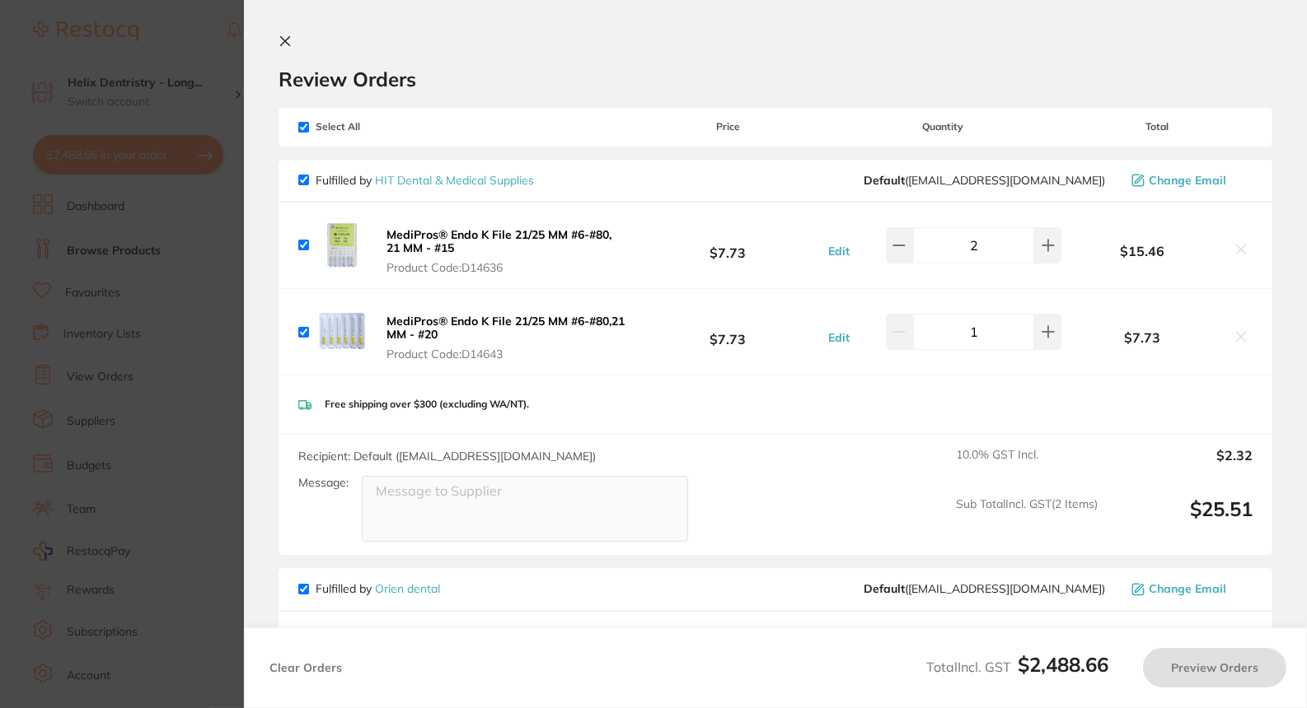
checkbox input "true"
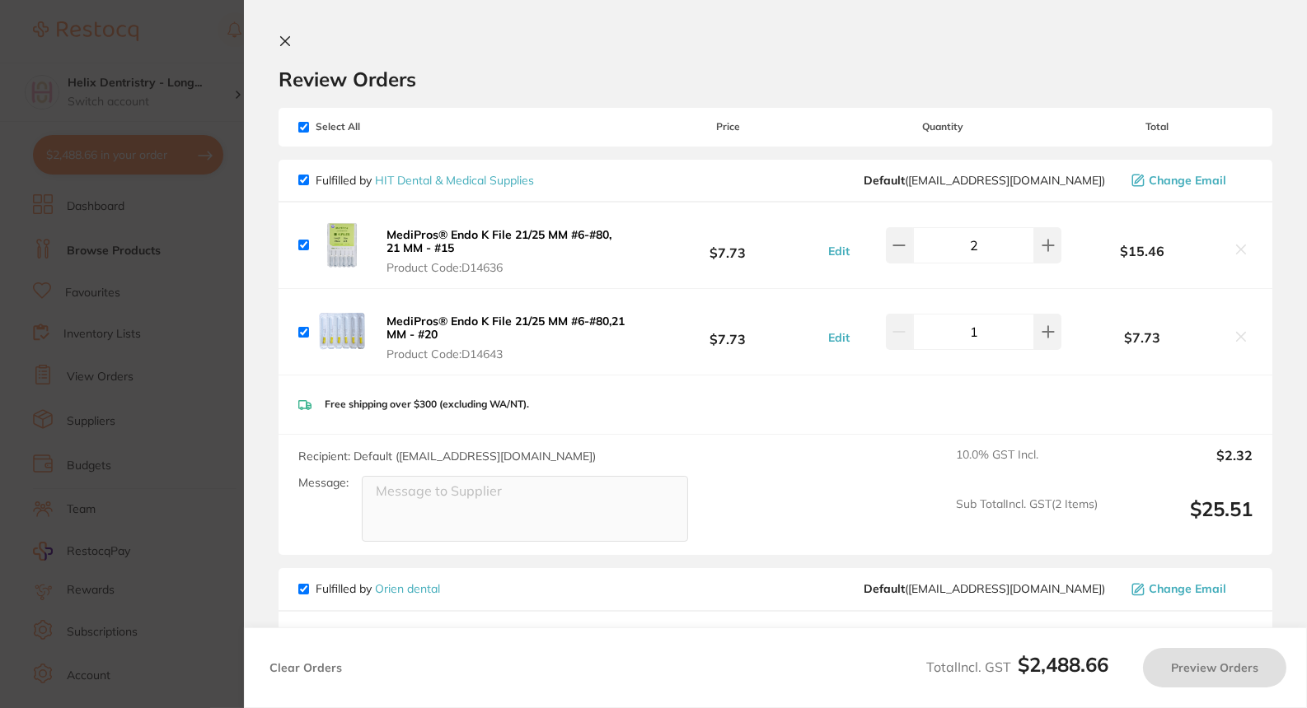
checkbox input "true"
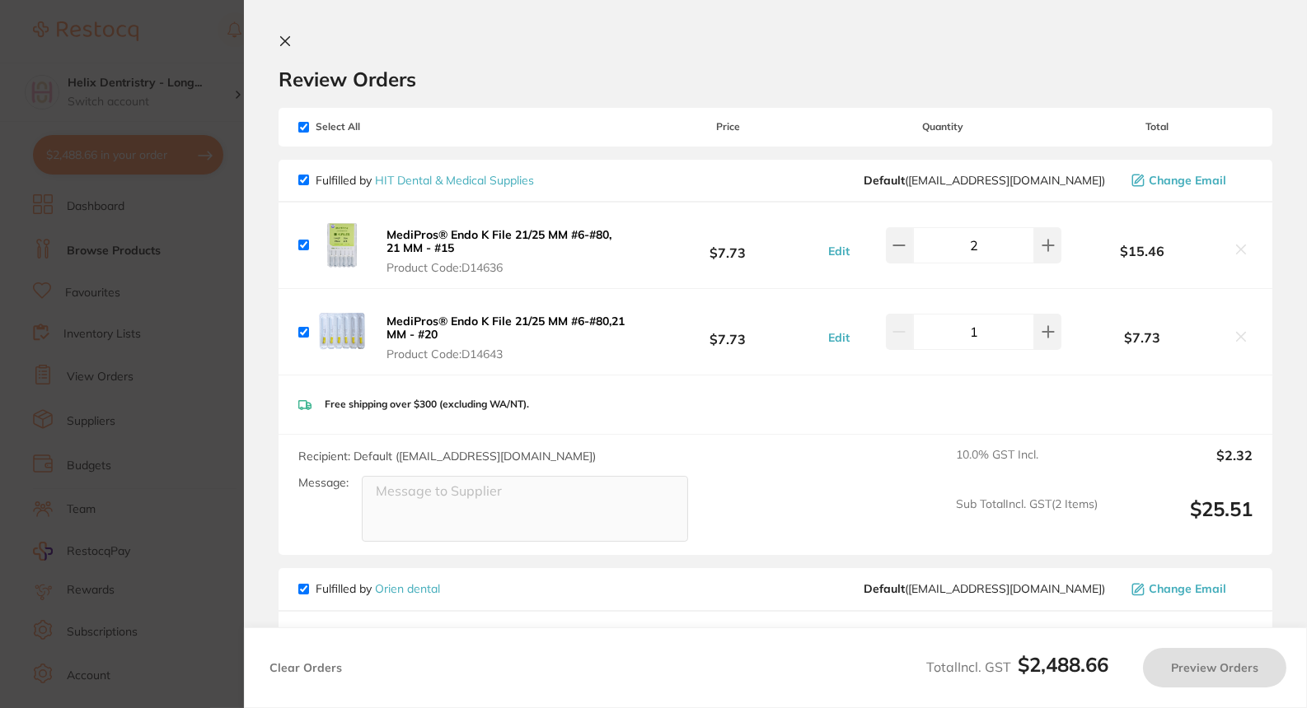
checkbox input "true"
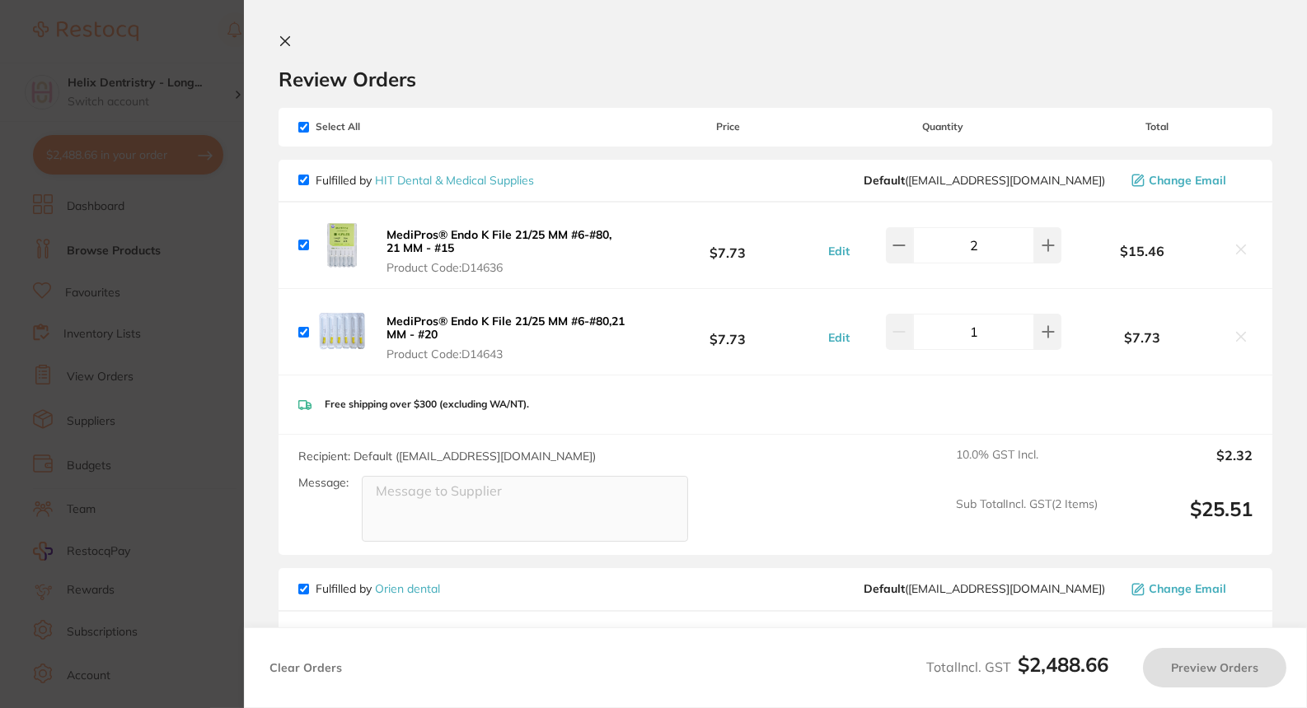
checkbox input "true"
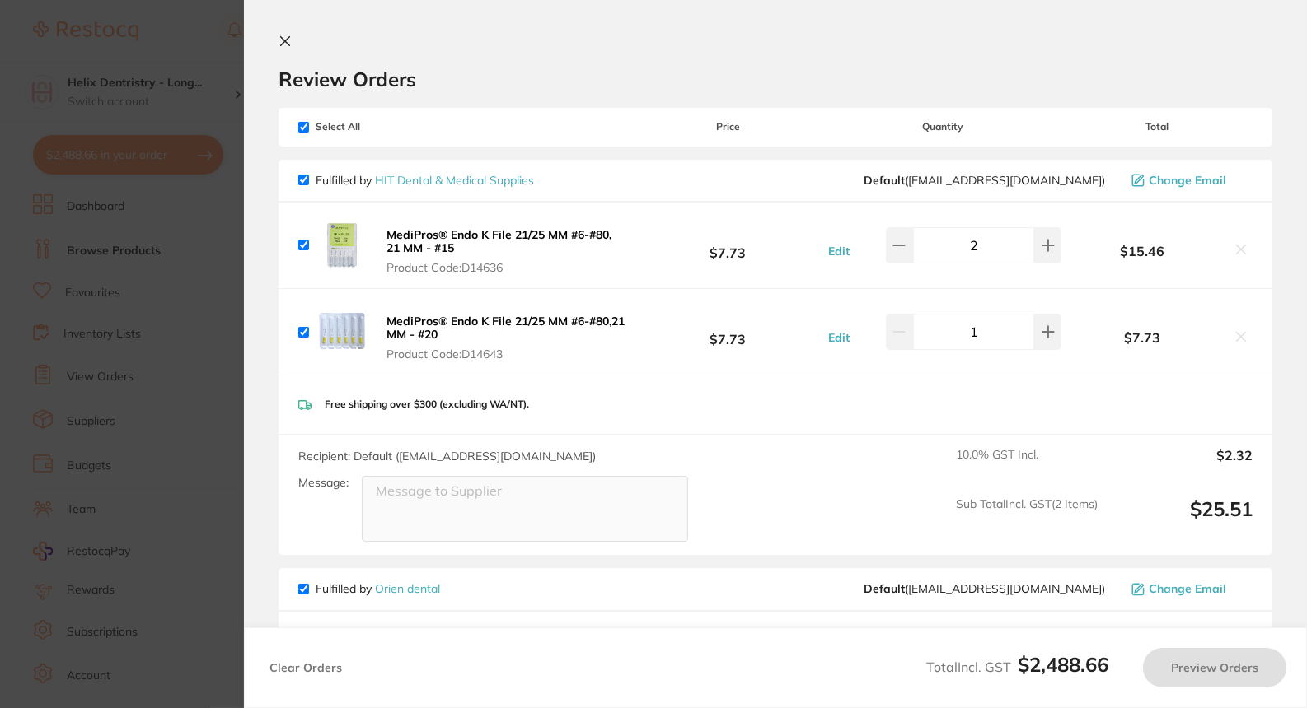
checkbox input "true"
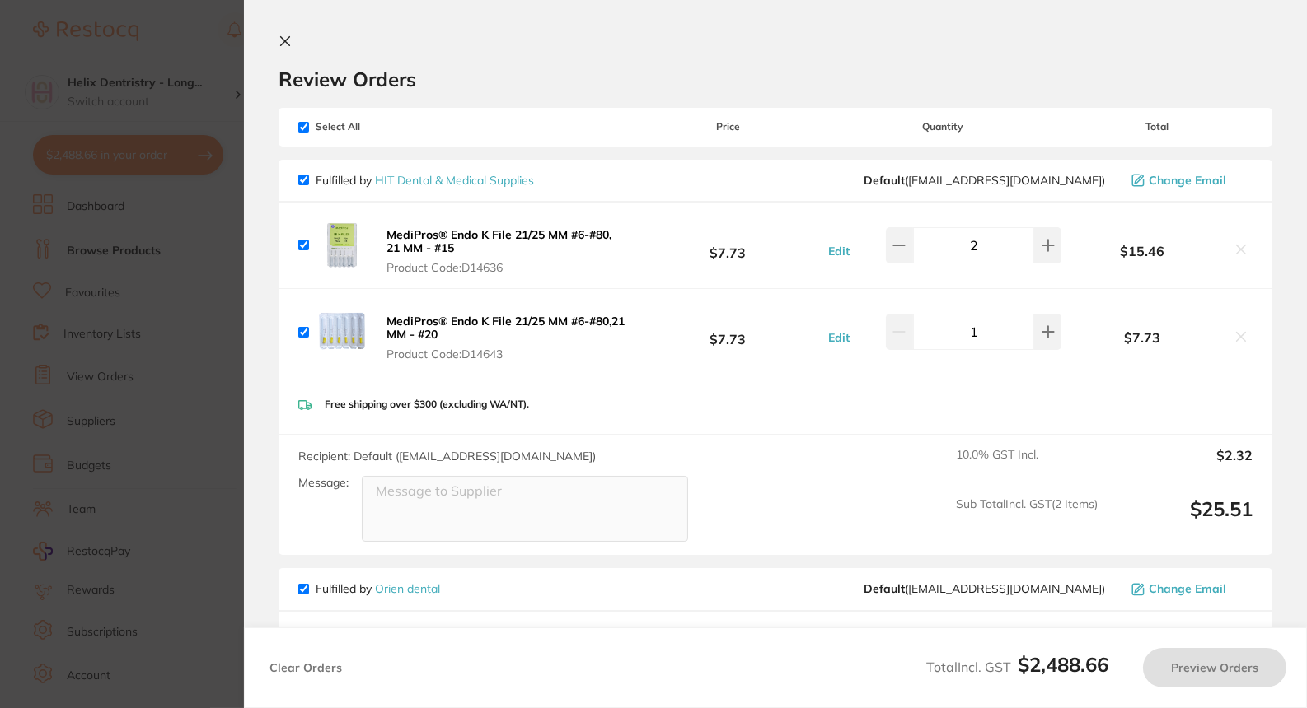
checkbox input "true"
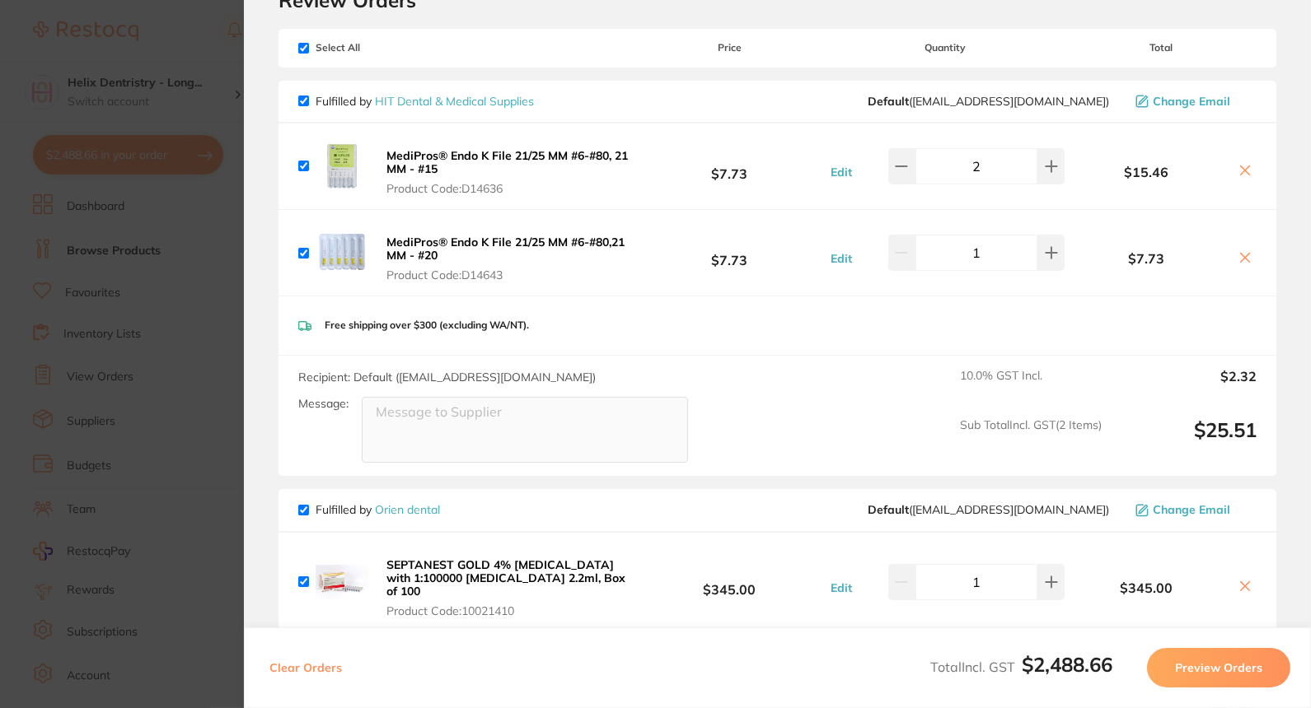
scroll to position [80, 0]
click at [892, 171] on button at bounding box center [901, 165] width 27 height 36
type input "1"
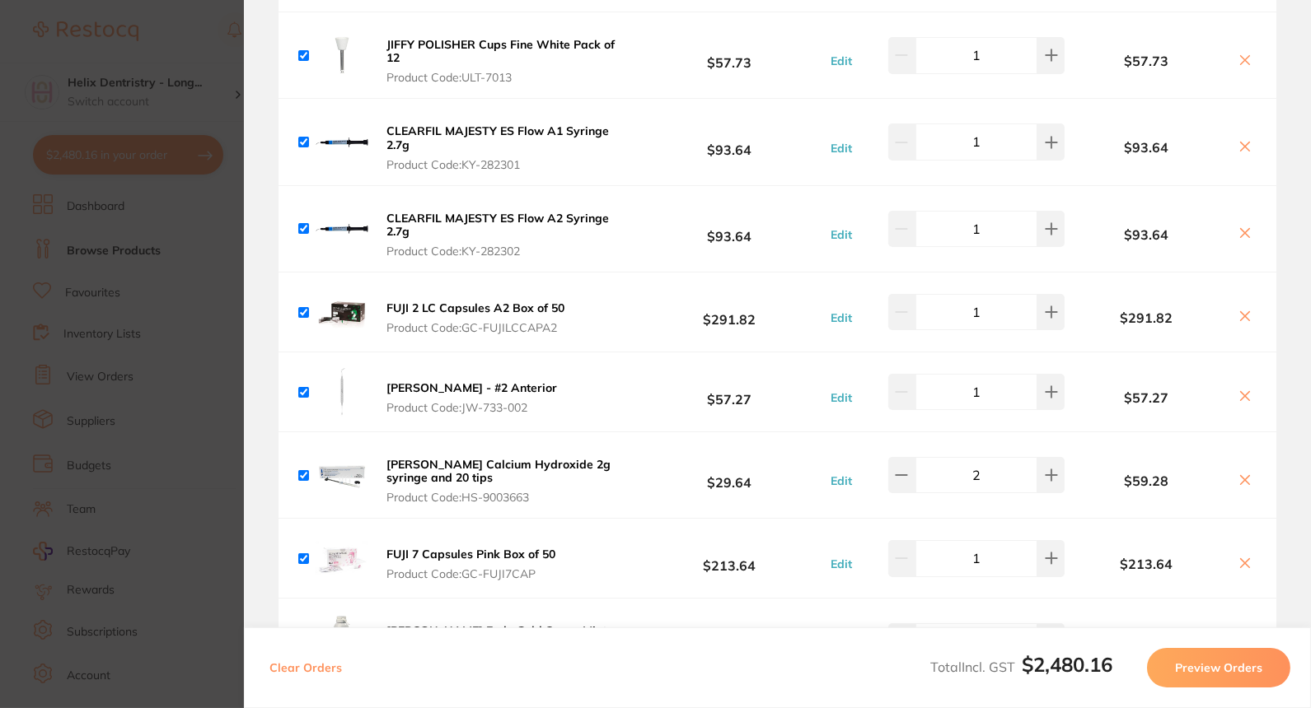
scroll to position [2913, 0]
click at [901, 475] on icon at bounding box center [900, 475] width 11 height 0
type input "1"
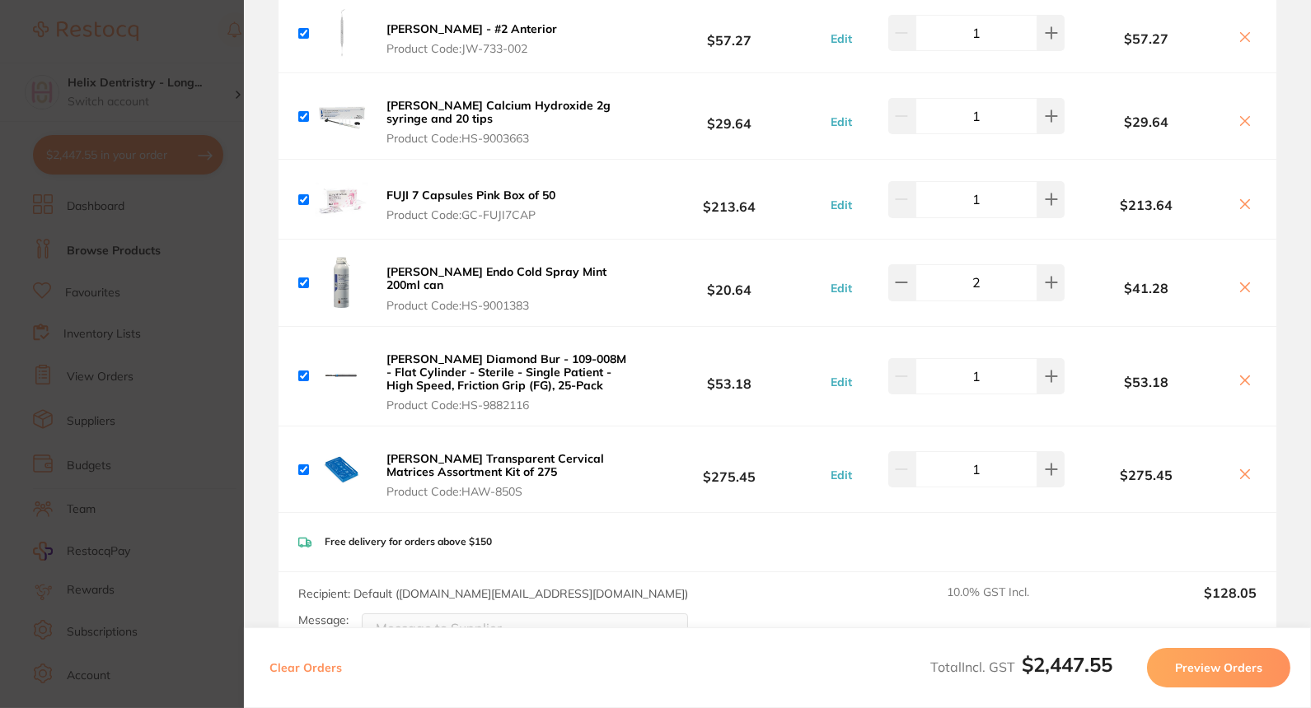
scroll to position [3274, 0]
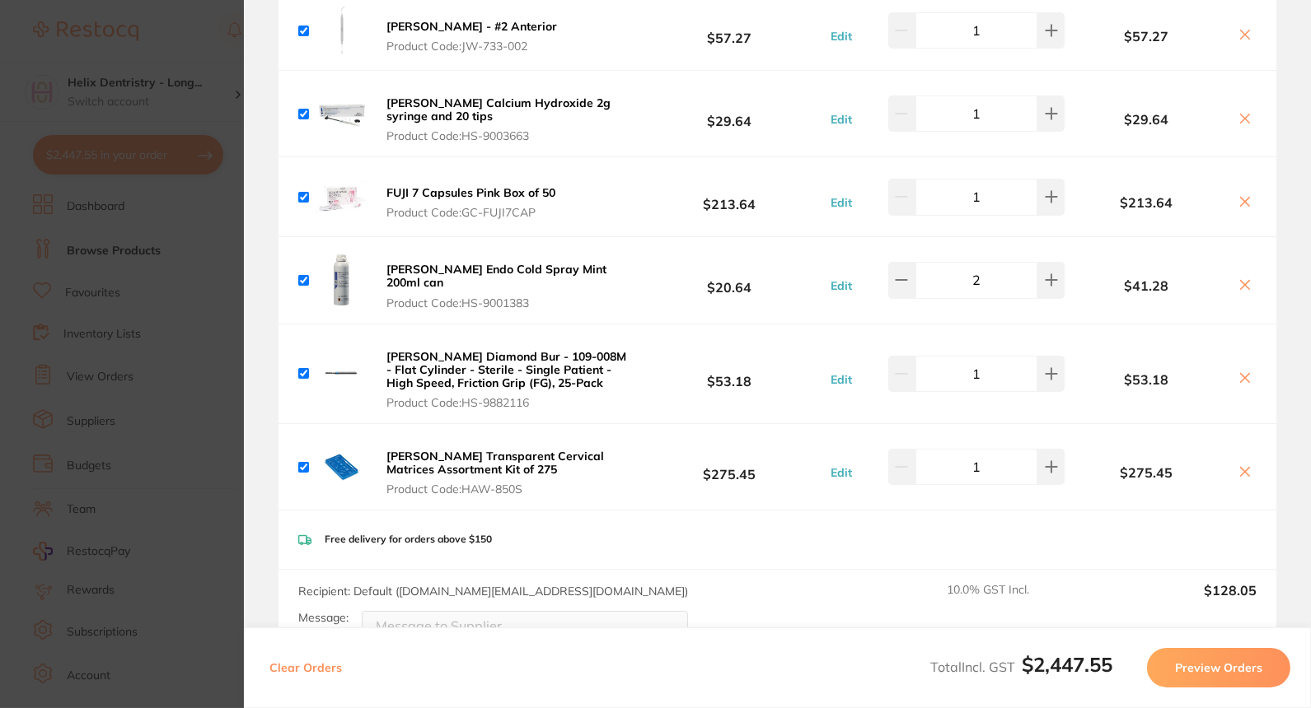
click at [199, 285] on section "Update RRP Set your pre negotiated price for this item. Item Agreed RRP (excl. …" at bounding box center [655, 354] width 1311 height 708
